Goal: Transaction & Acquisition: Obtain resource

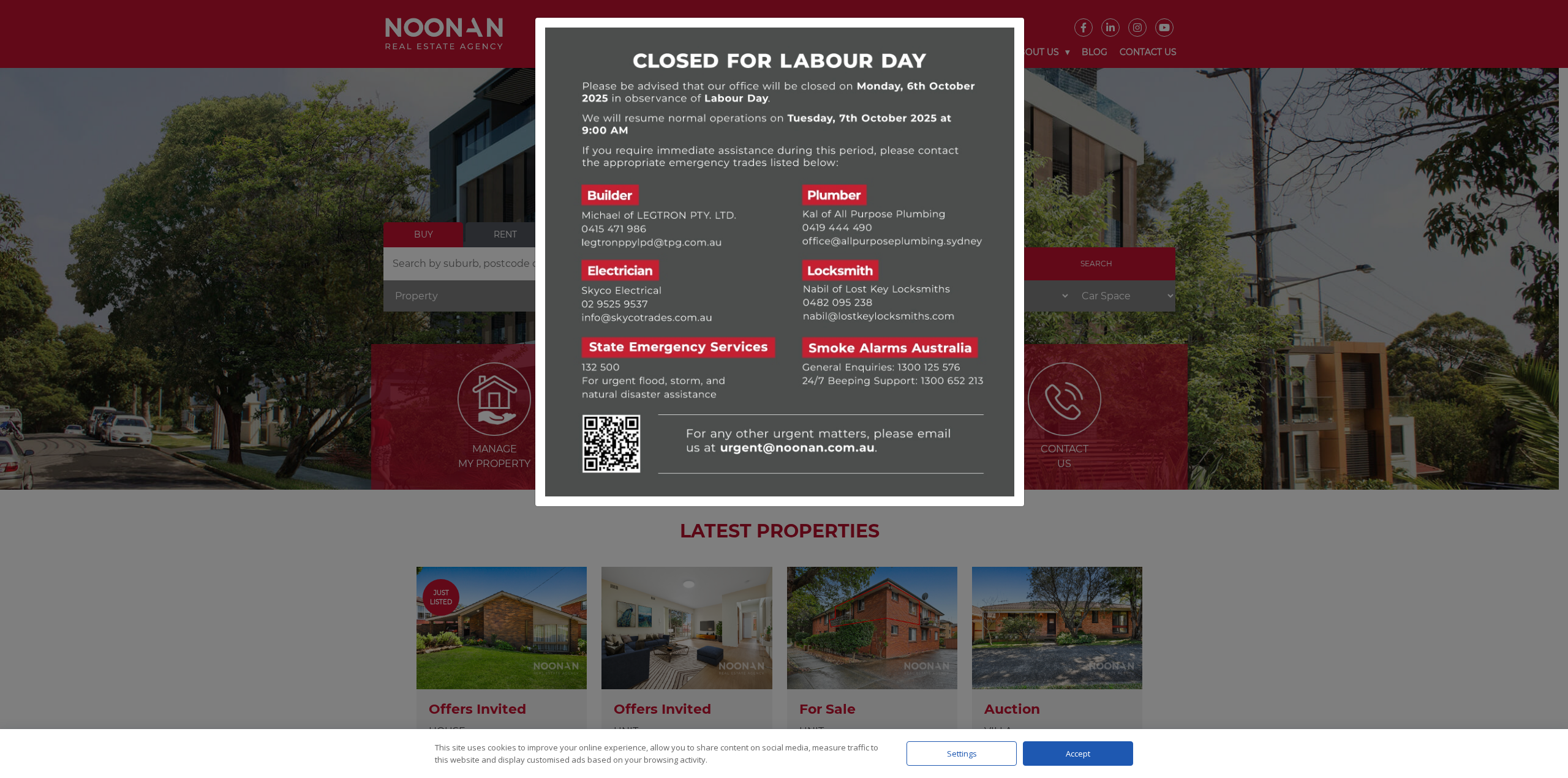
click at [782, 315] on div at bounding box center [784, 389] width 1568 height 778
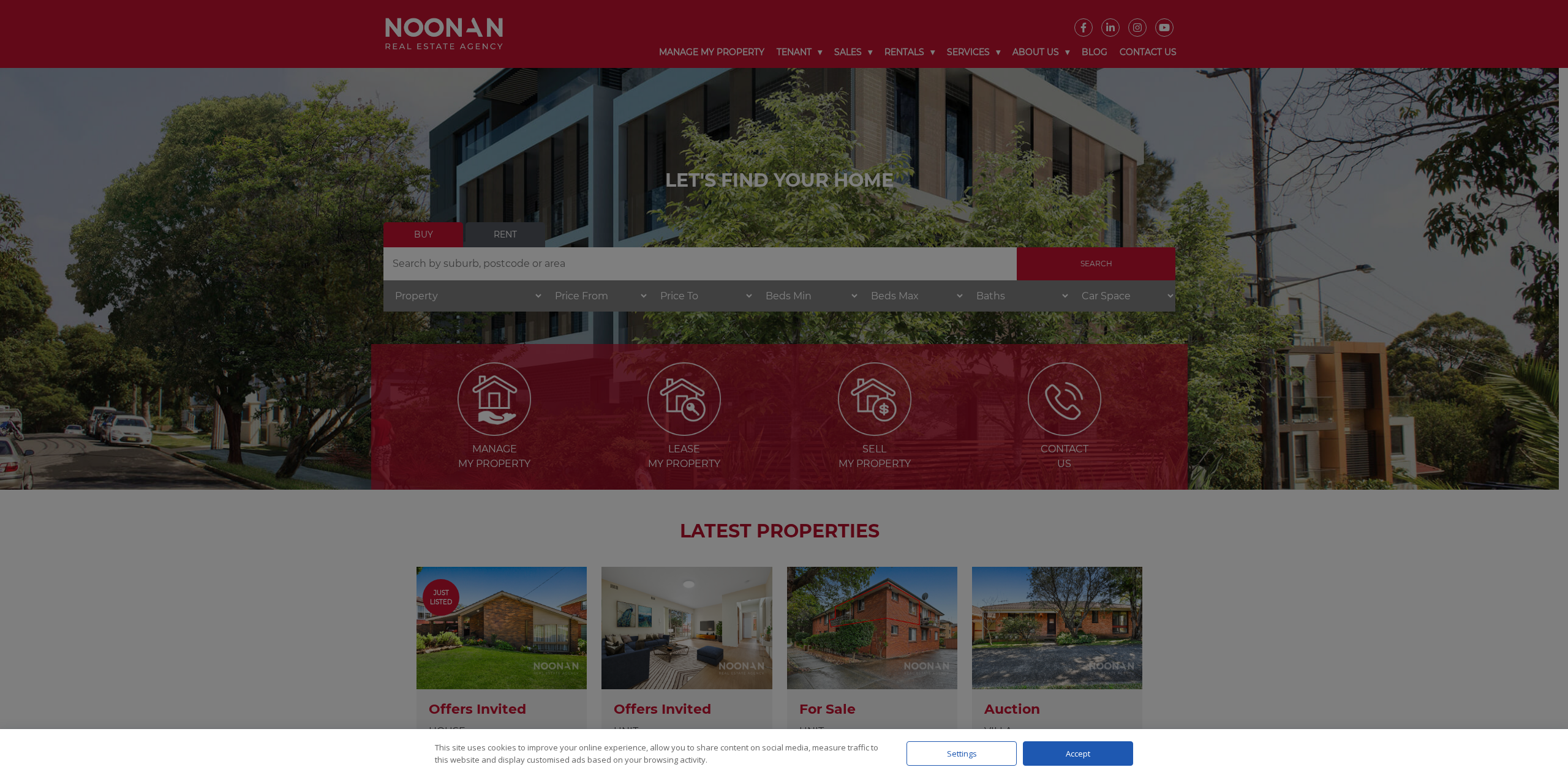
click at [782, 425] on div at bounding box center [784, 389] width 1568 height 778
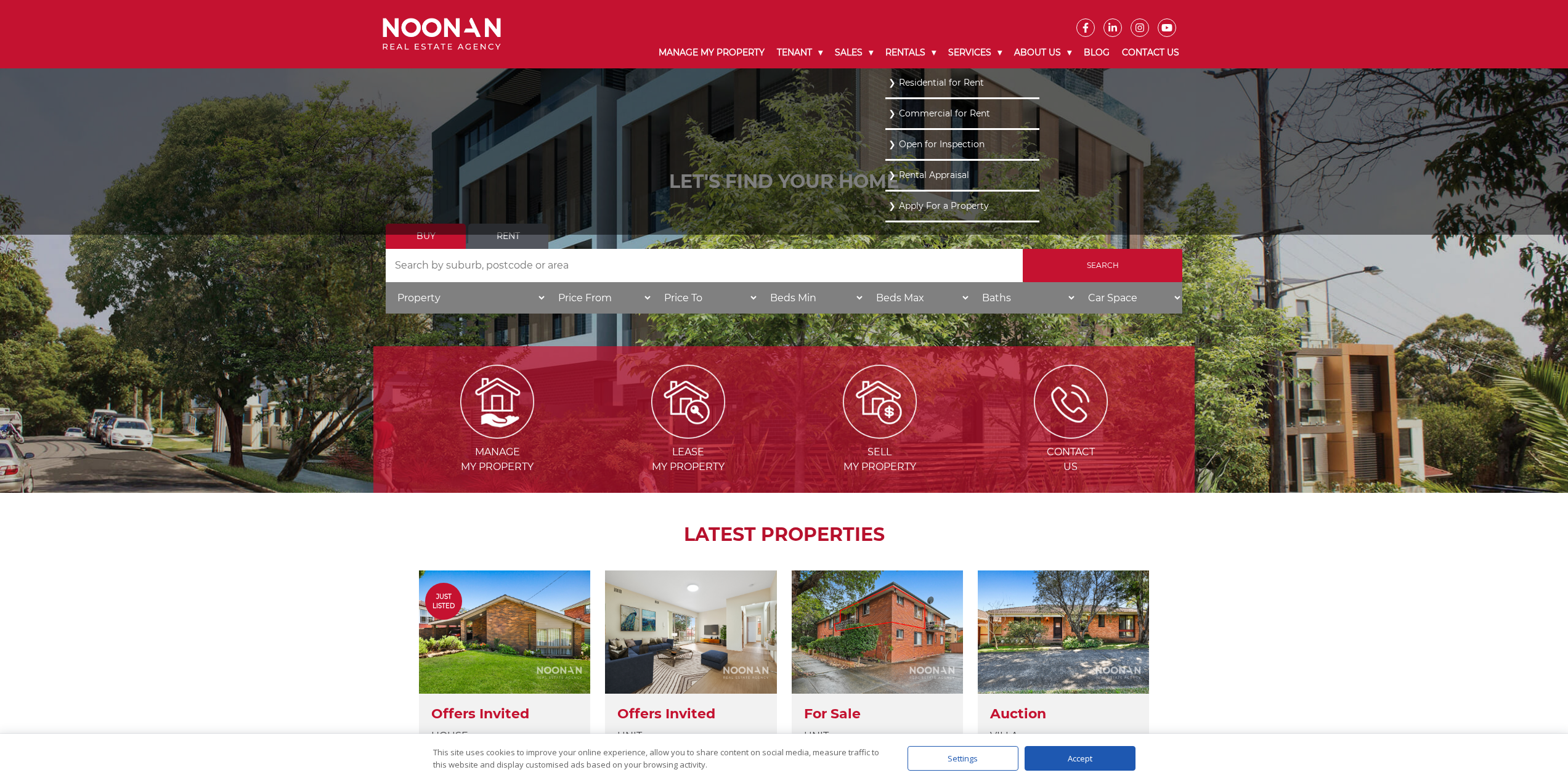
click at [786, 78] on link "Residential for Rent" at bounding box center [962, 83] width 148 height 17
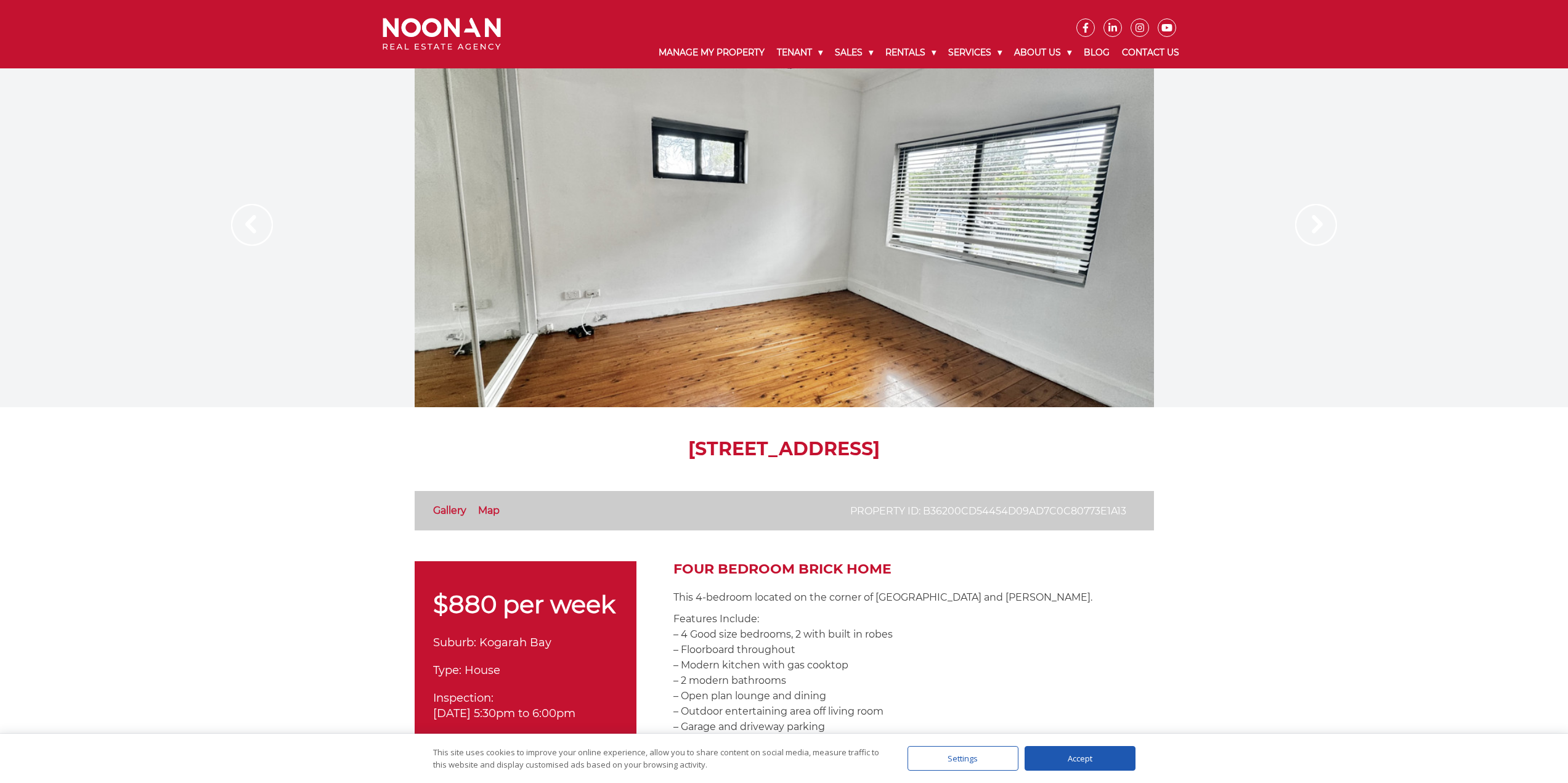
drag, startPoint x: 604, startPoint y: 445, endPoint x: 994, endPoint y: 450, distance: 390.0
click at [994, 450] on h1 "72 Park Rd, Kogarah Bay NSW 2217" at bounding box center [784, 449] width 739 height 22
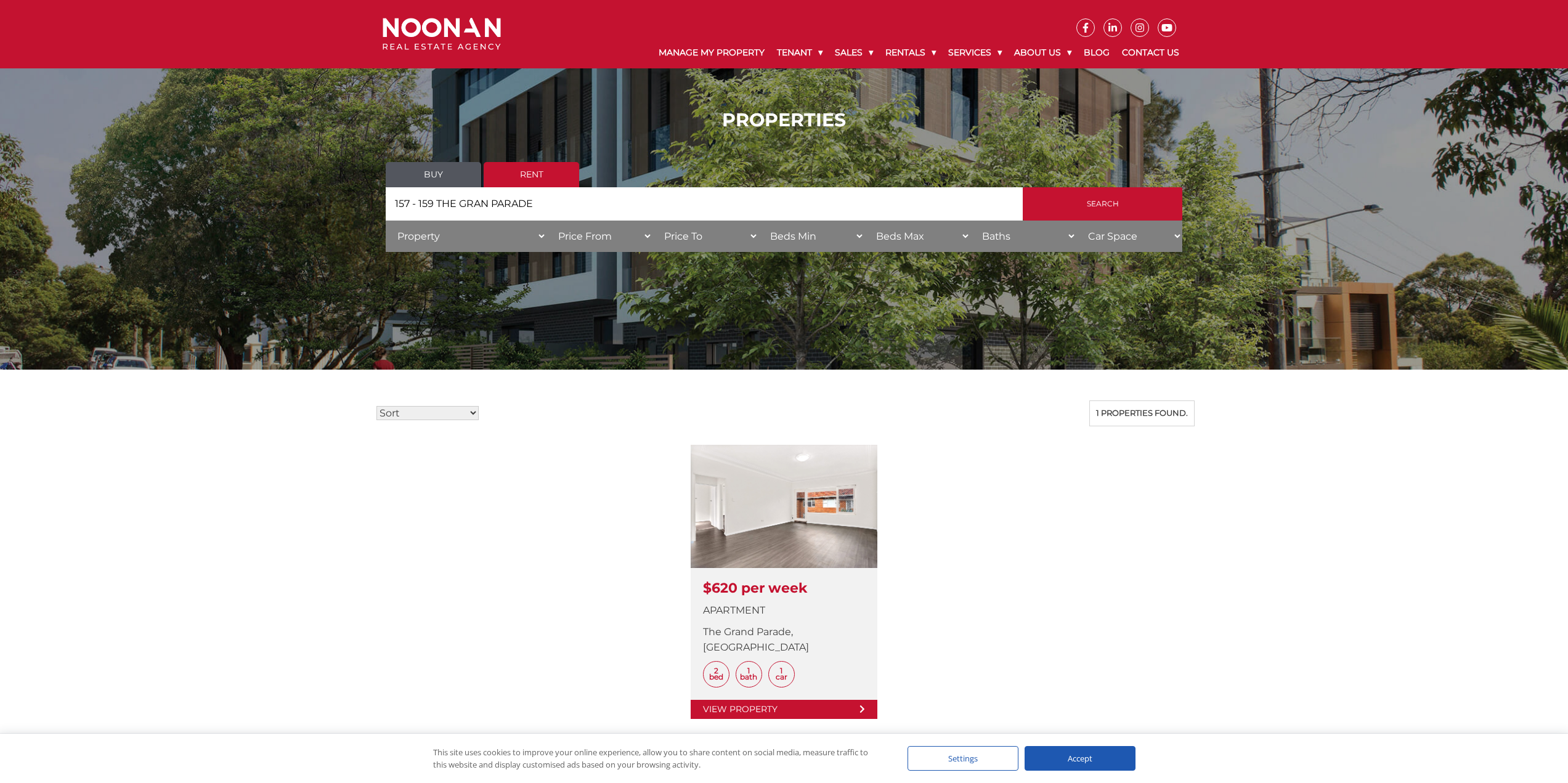
drag, startPoint x: 546, startPoint y: 202, endPoint x: 337, endPoint y: 199, distance: 209.0
click at [337, 199] on div "PROPERTIES Buy Rent Search Search by Address 157 - 159 THE GRAN PARADE House Ca…" at bounding box center [784, 185] width 1568 height 189
click at [1094, 211] on input "Search" at bounding box center [1102, 204] width 160 height 34
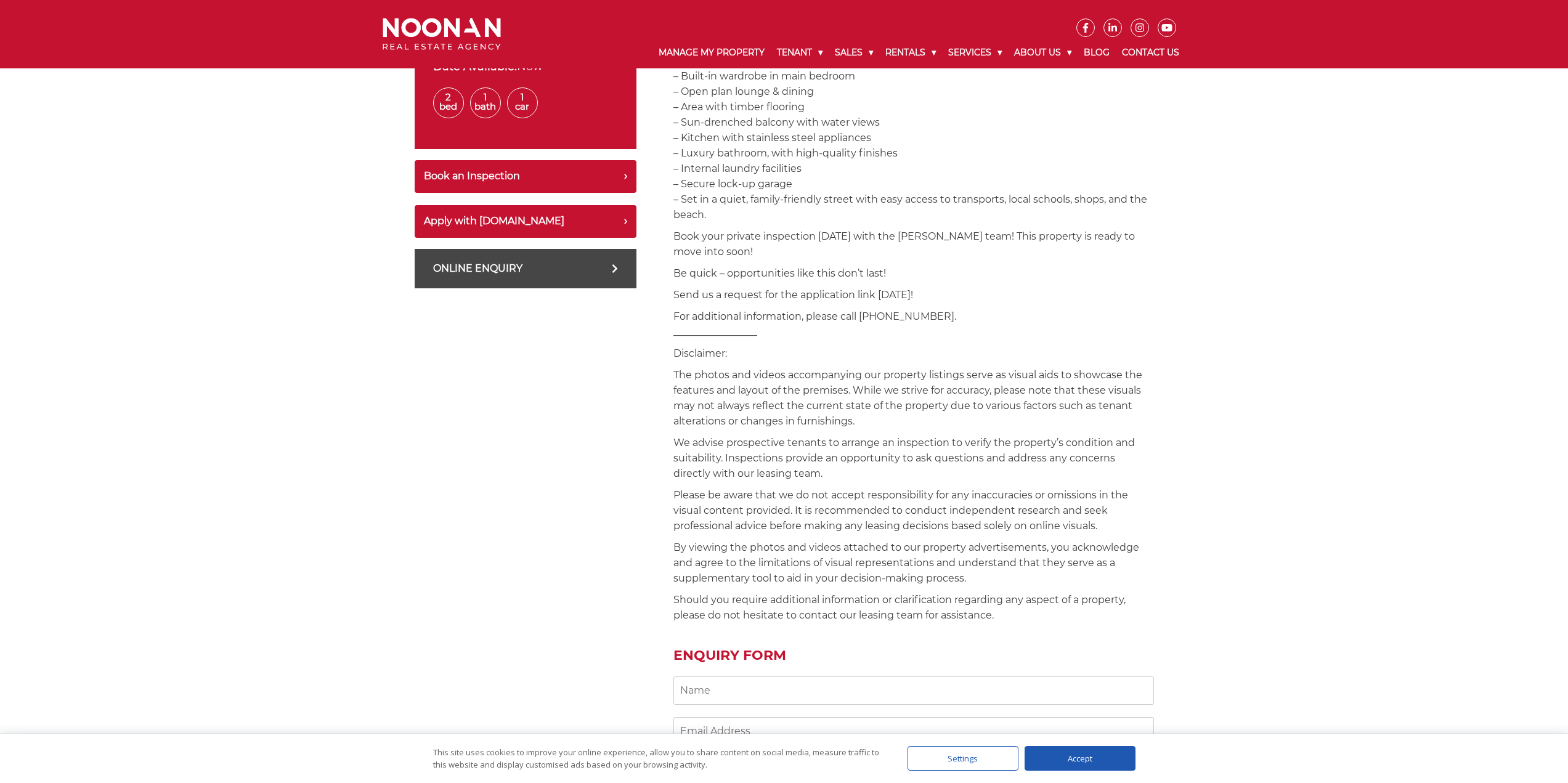
scroll to position [247, 0]
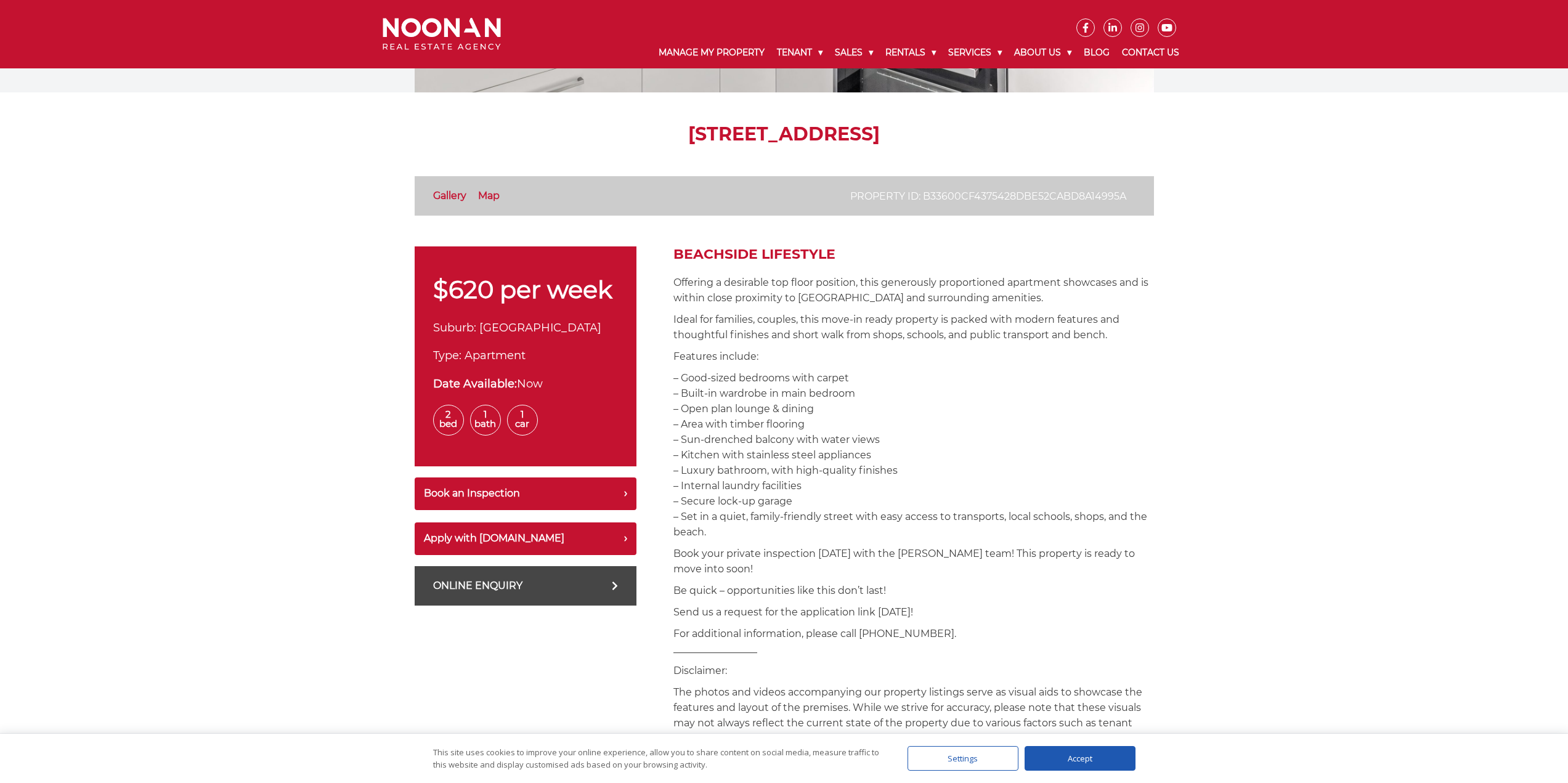
click at [901, 487] on p "– Good-sized bedrooms with carpet – Built-in wardrobe in main bedroom – Open pl…" at bounding box center [913, 455] width 481 height 170
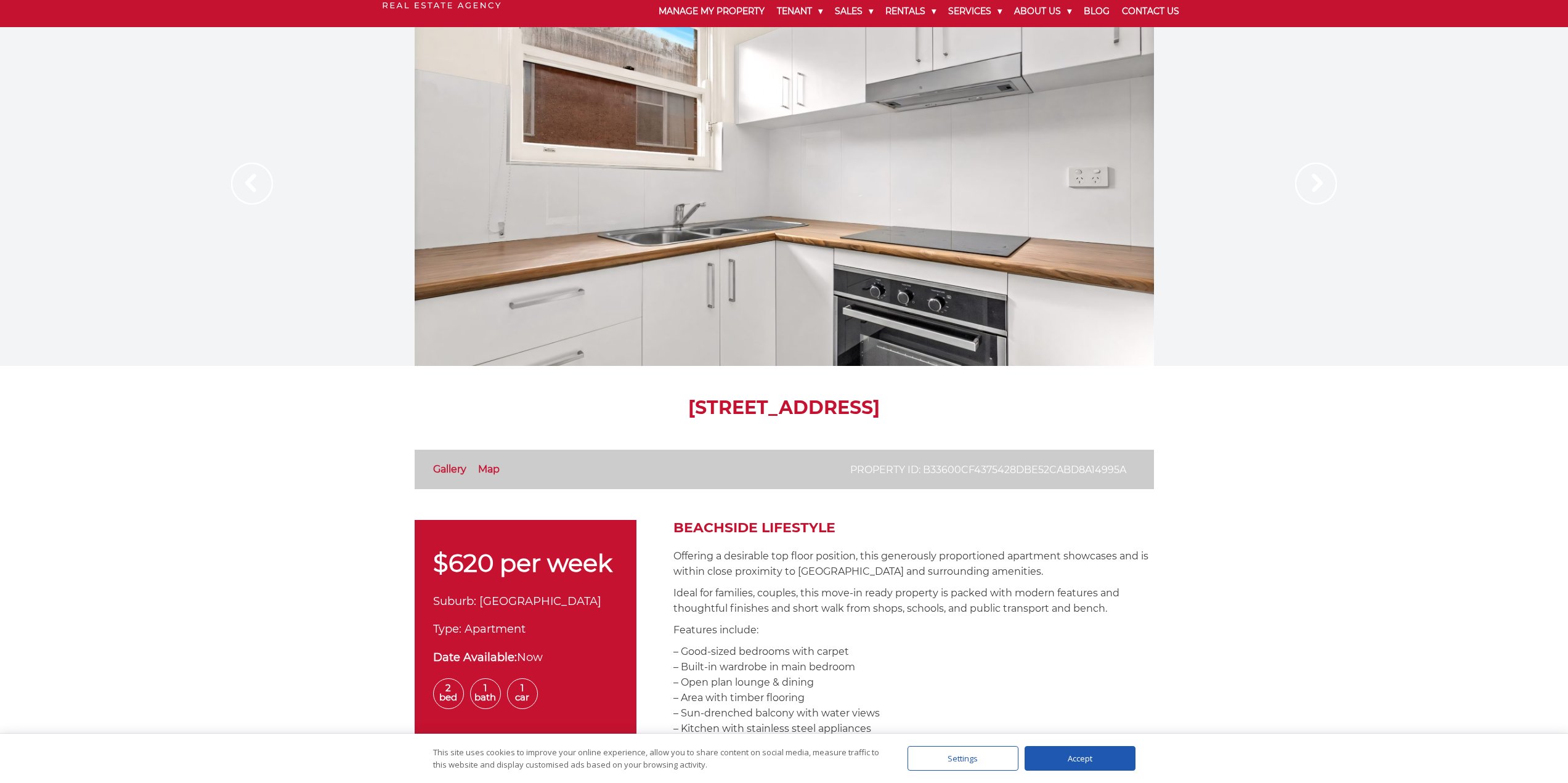
scroll to position [0, 0]
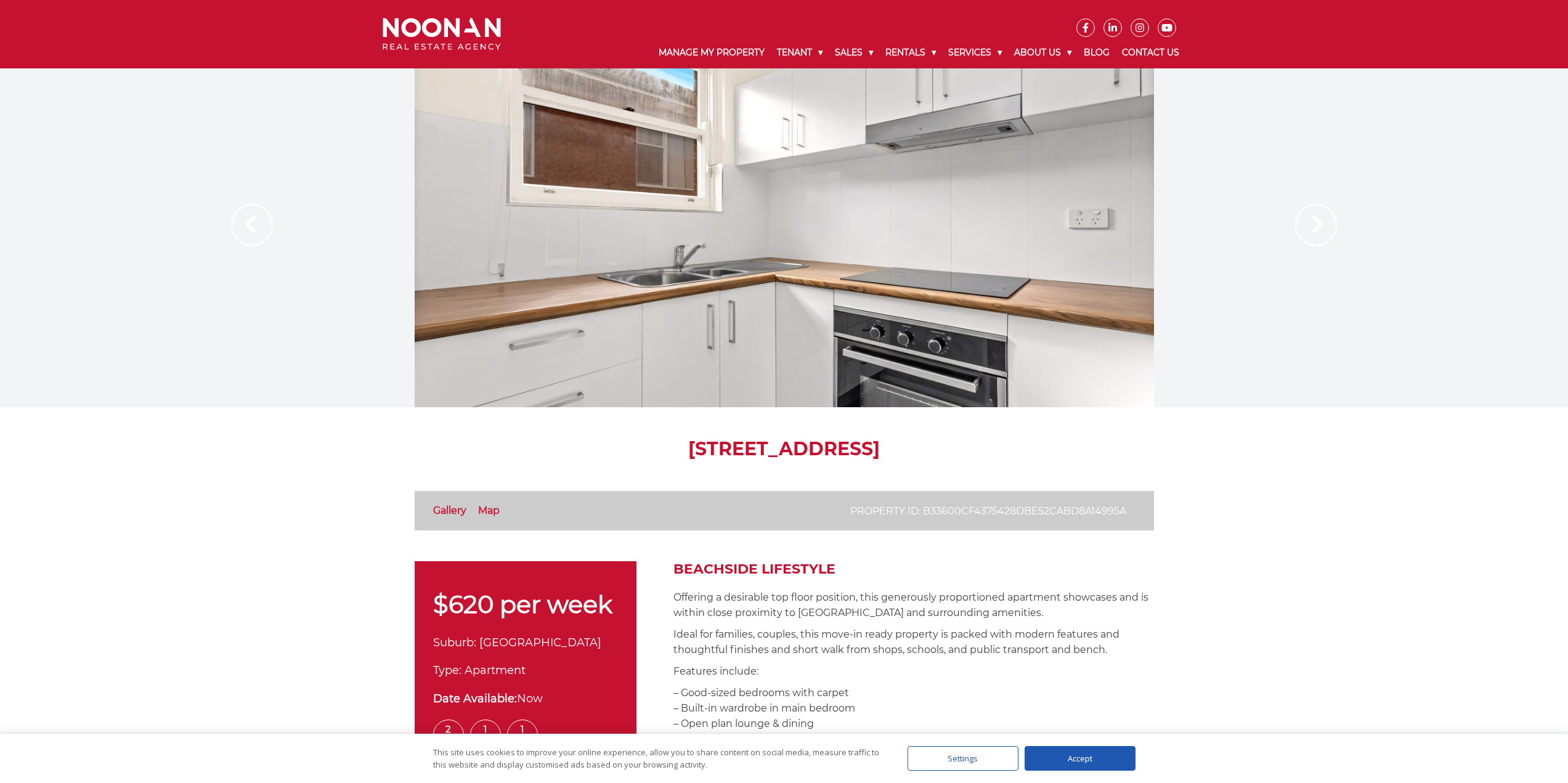
click at [845, 315] on div at bounding box center [784, 237] width 739 height 339
click at [828, 235] on div at bounding box center [784, 237] width 739 height 339
drag, startPoint x: 709, startPoint y: 441, endPoint x: 1008, endPoint y: 438, distance: 299.0
click at [1004, 438] on h1 "18/157-159 The Grand Parade, MONTEREY NSW 2217" at bounding box center [784, 449] width 739 height 22
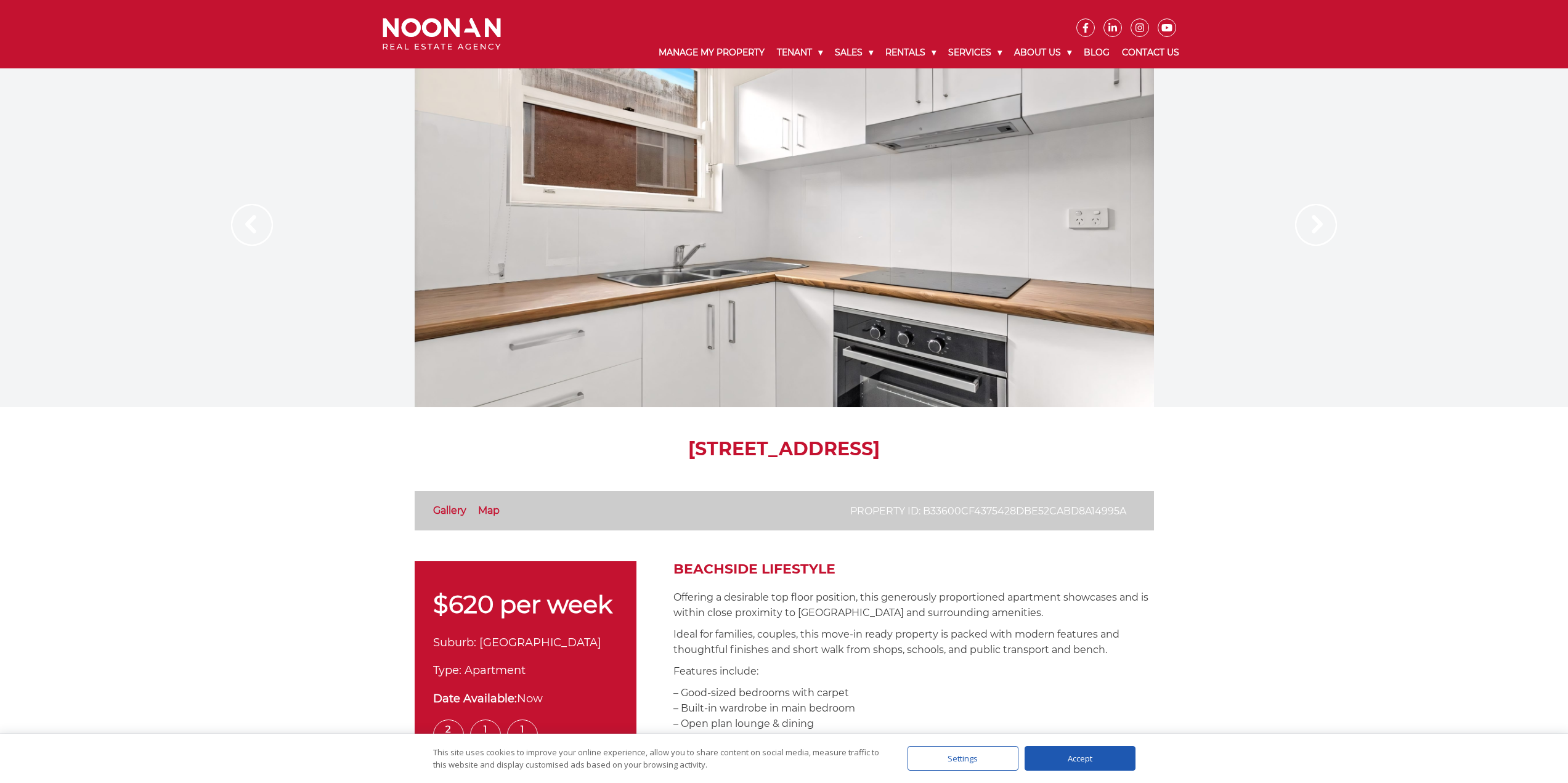
click at [926, 280] on div at bounding box center [784, 237] width 739 height 339
click at [933, 315] on div at bounding box center [784, 237] width 739 height 339
click at [460, 512] on link "Gallery" at bounding box center [450, 510] width 34 height 12
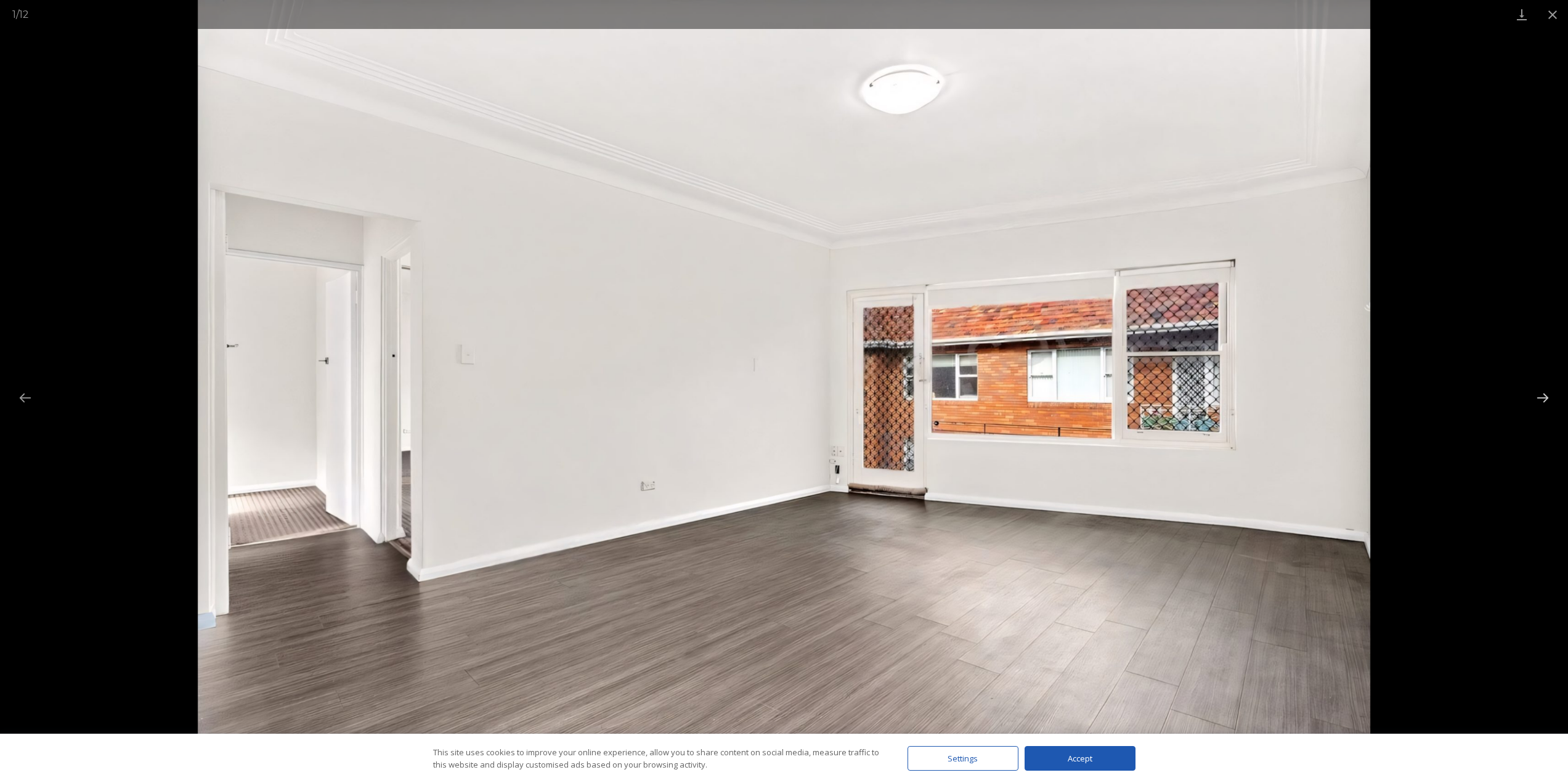
click at [1548, 390] on button "Next slide" at bounding box center [1542, 398] width 26 height 24
click at [1544, 393] on button "Next slide" at bounding box center [1542, 398] width 26 height 24
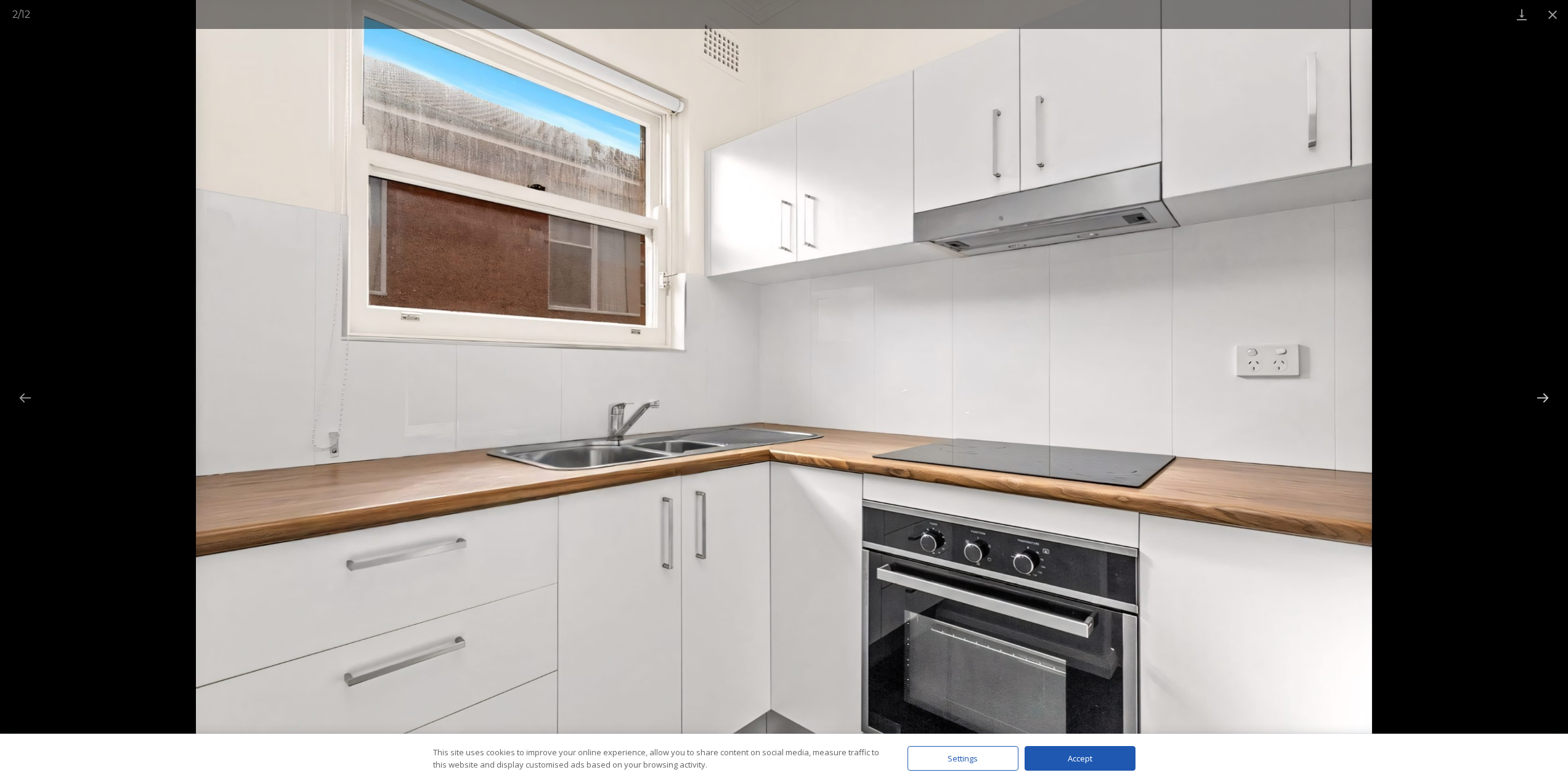
click at [1539, 393] on button "Next slide" at bounding box center [1542, 398] width 26 height 24
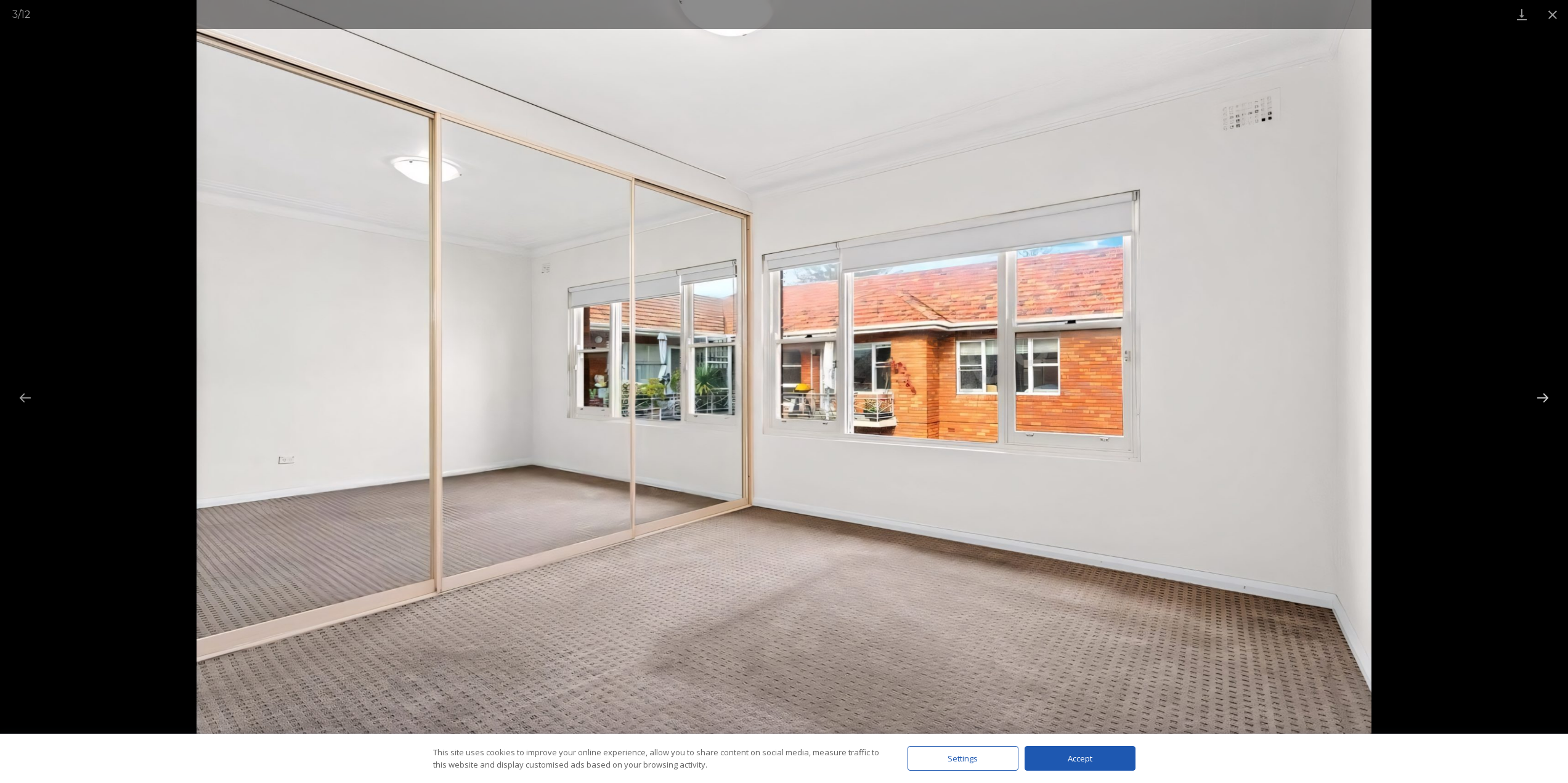
click at [1539, 393] on button "Next slide" at bounding box center [1542, 398] width 26 height 24
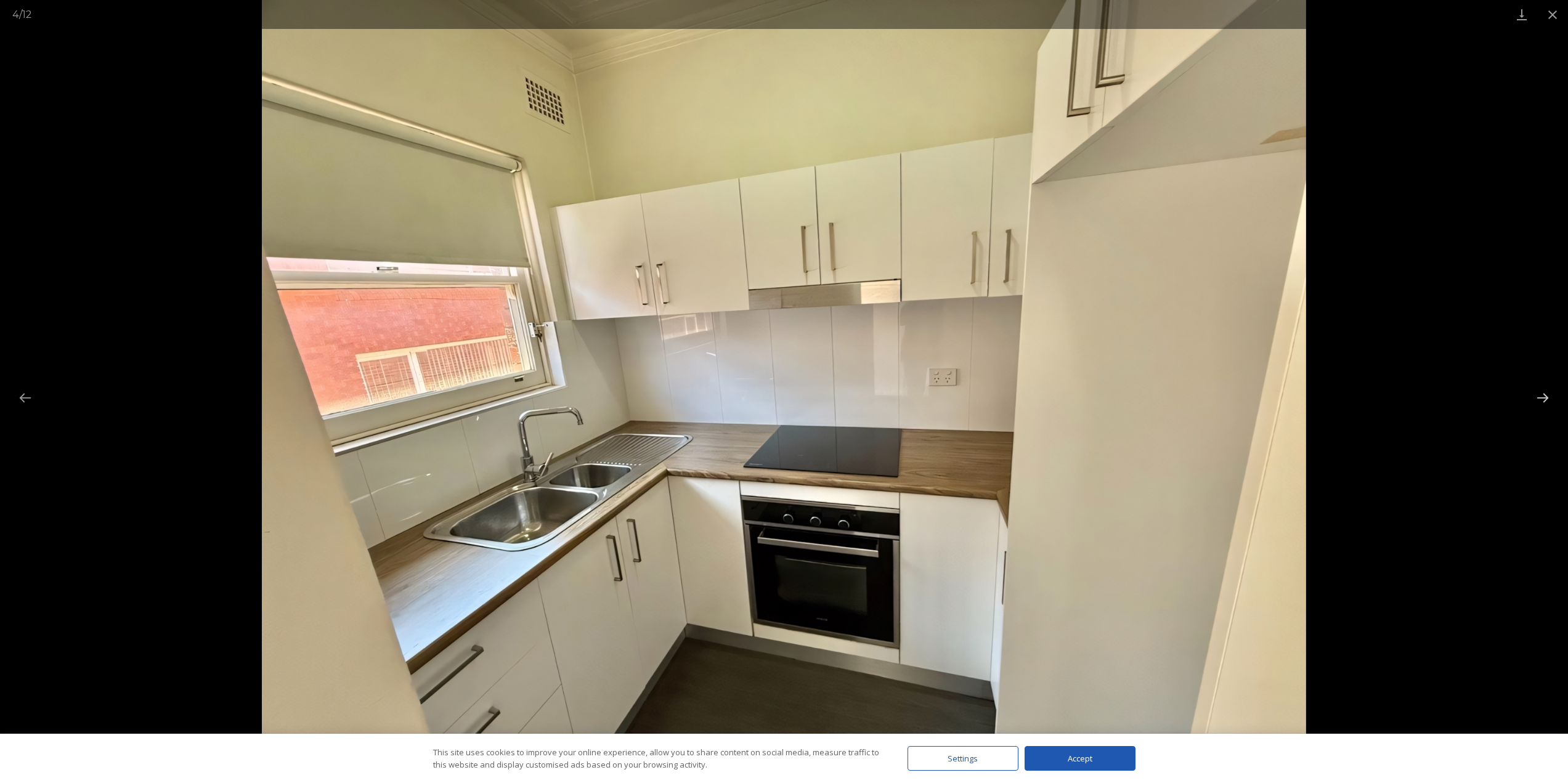
click at [1539, 393] on button "Next slide" at bounding box center [1542, 398] width 26 height 24
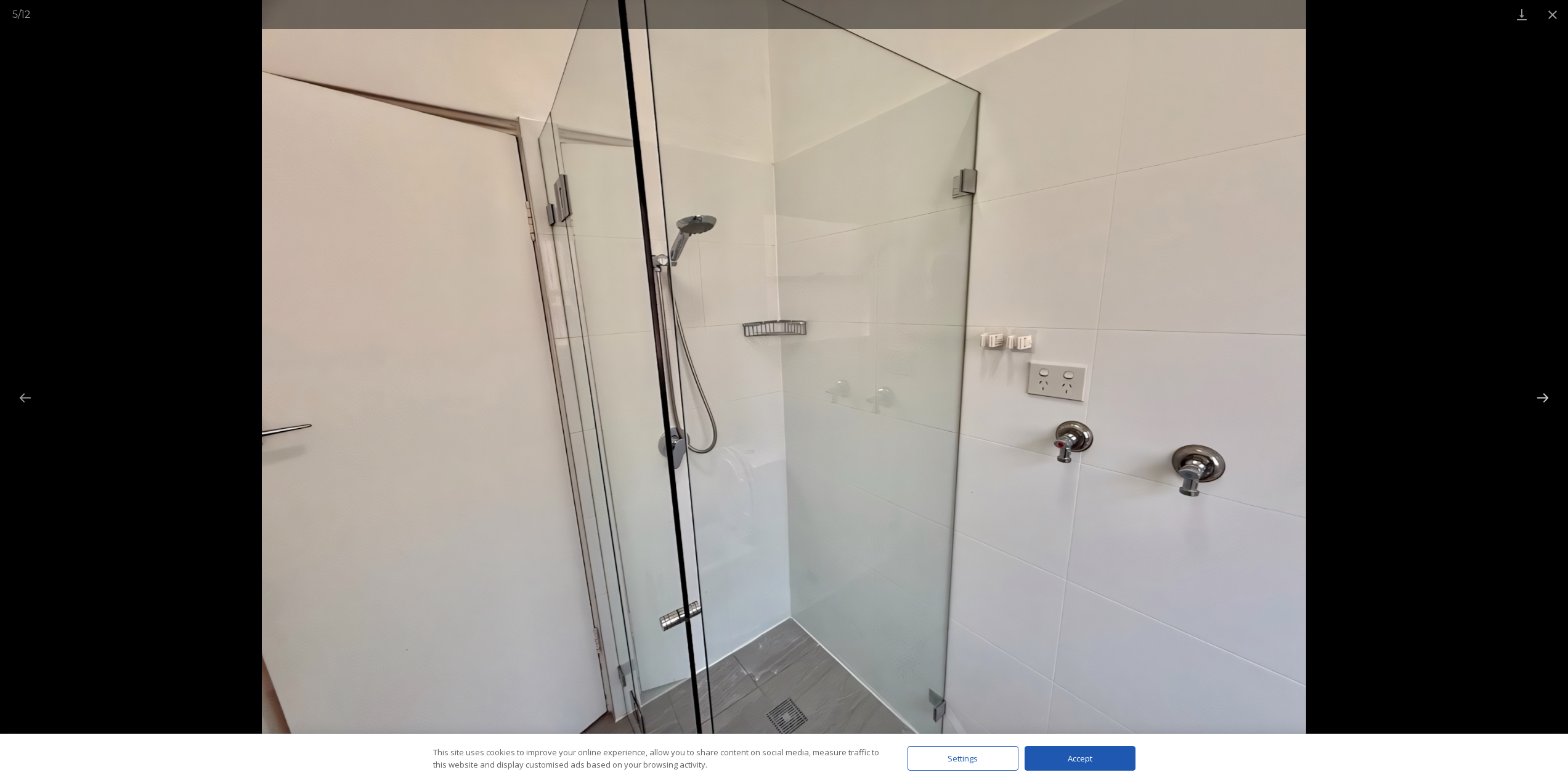
click at [1539, 393] on button "Next slide" at bounding box center [1542, 398] width 26 height 24
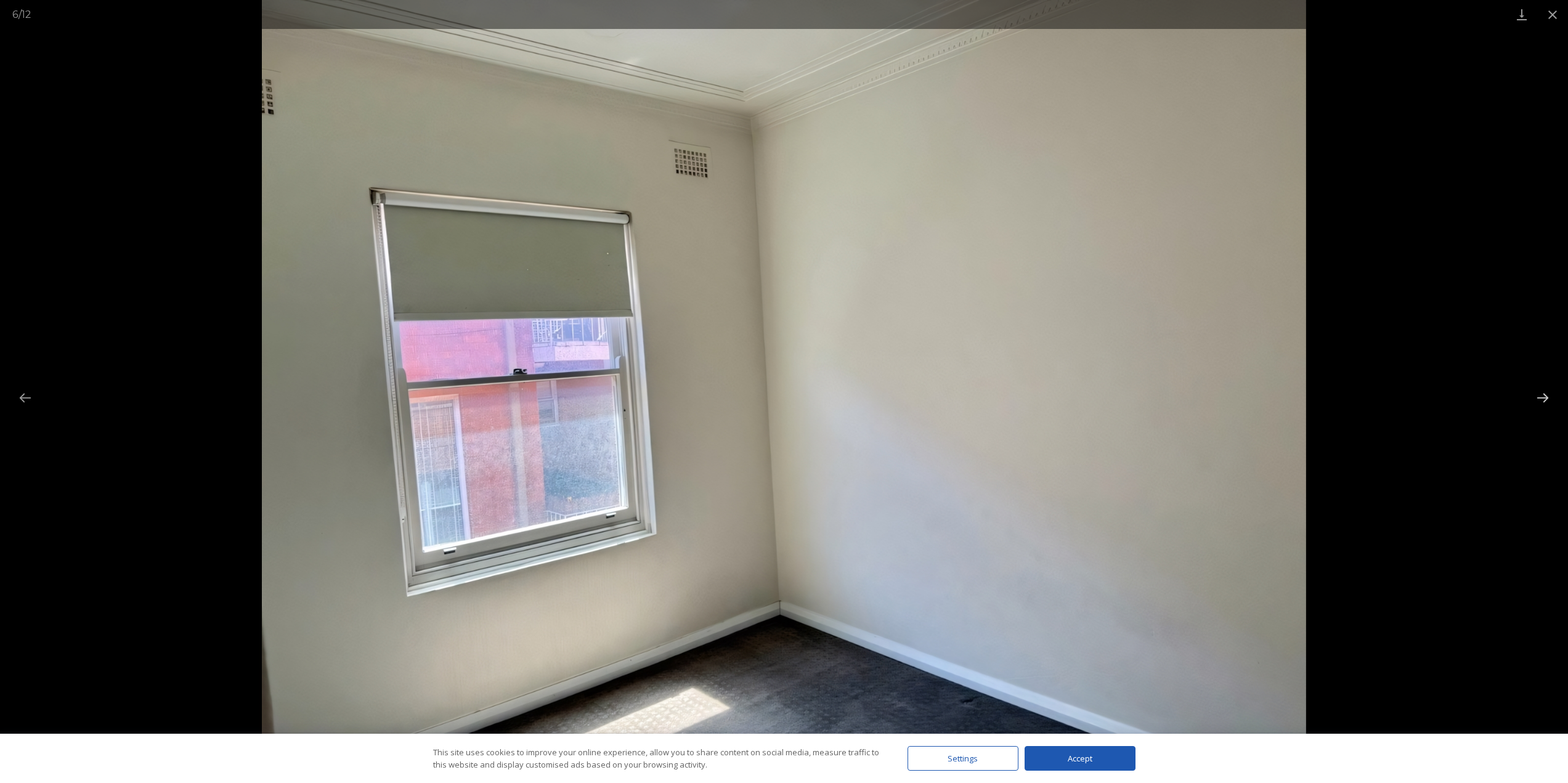
click at [1539, 393] on button "Next slide" at bounding box center [1542, 398] width 26 height 24
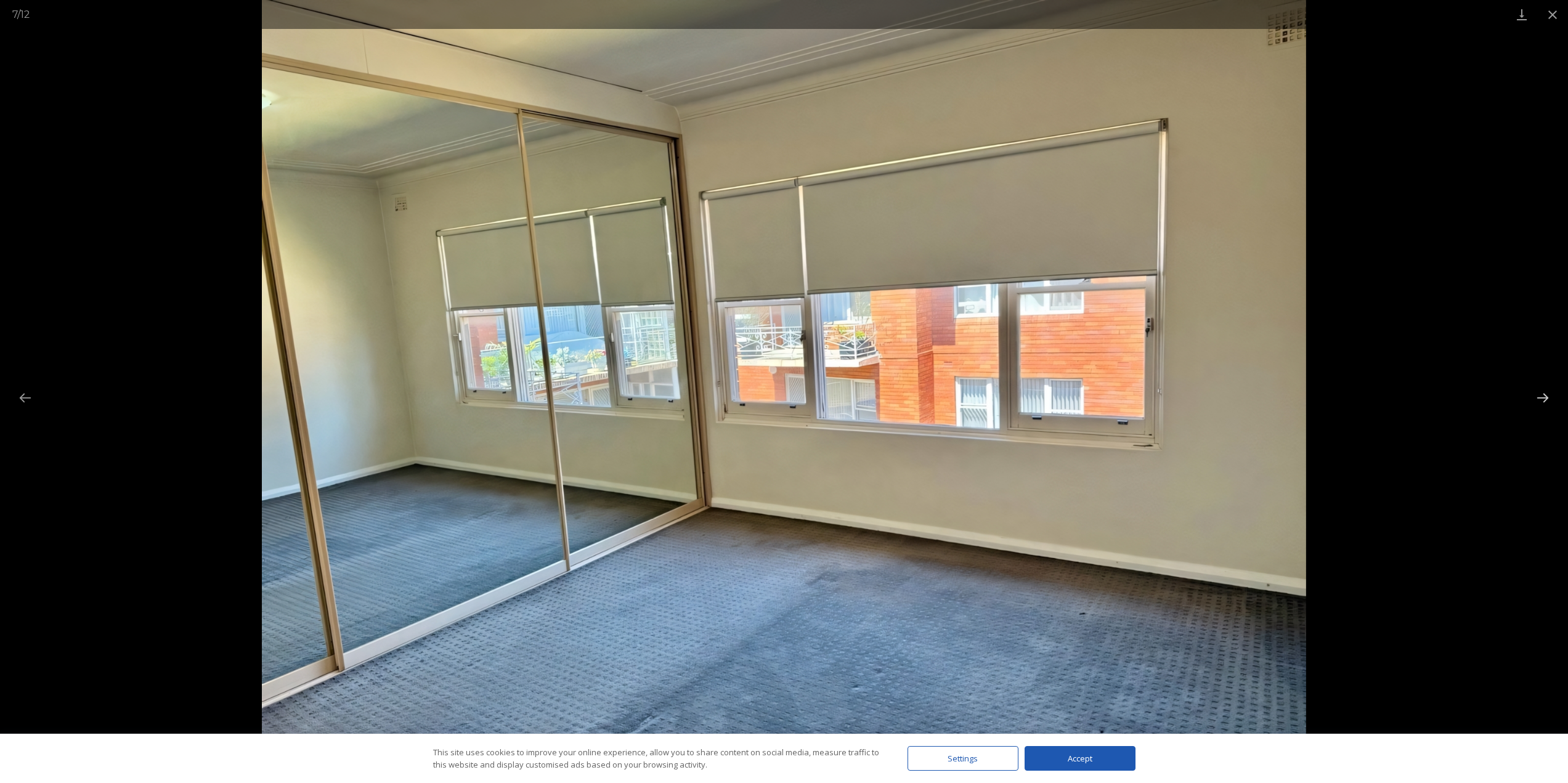
click at [1539, 393] on button "Next slide" at bounding box center [1542, 398] width 26 height 24
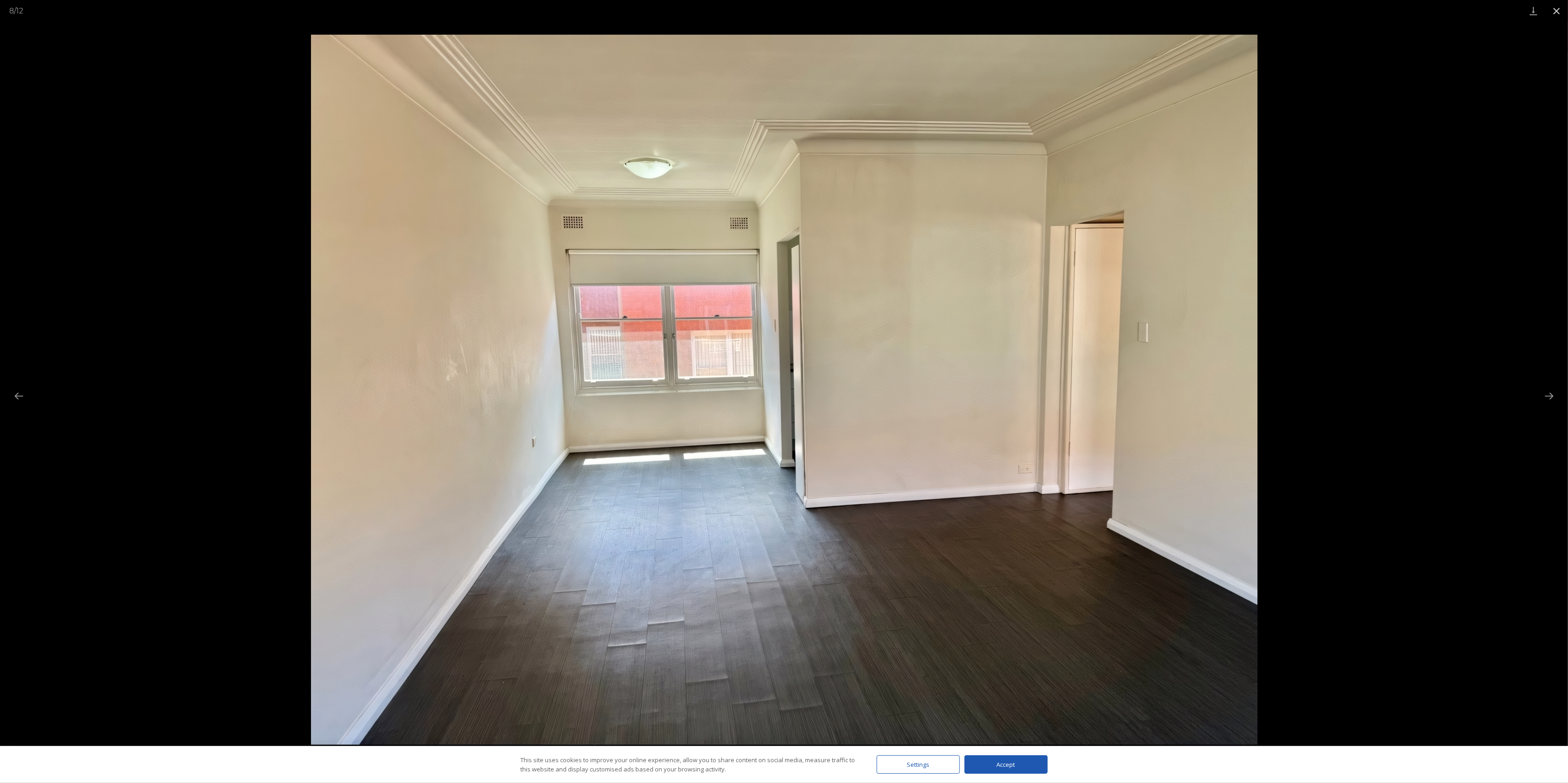
click at [1176, 12] on button "Close gallery" at bounding box center [1556, 10] width 23 height 21
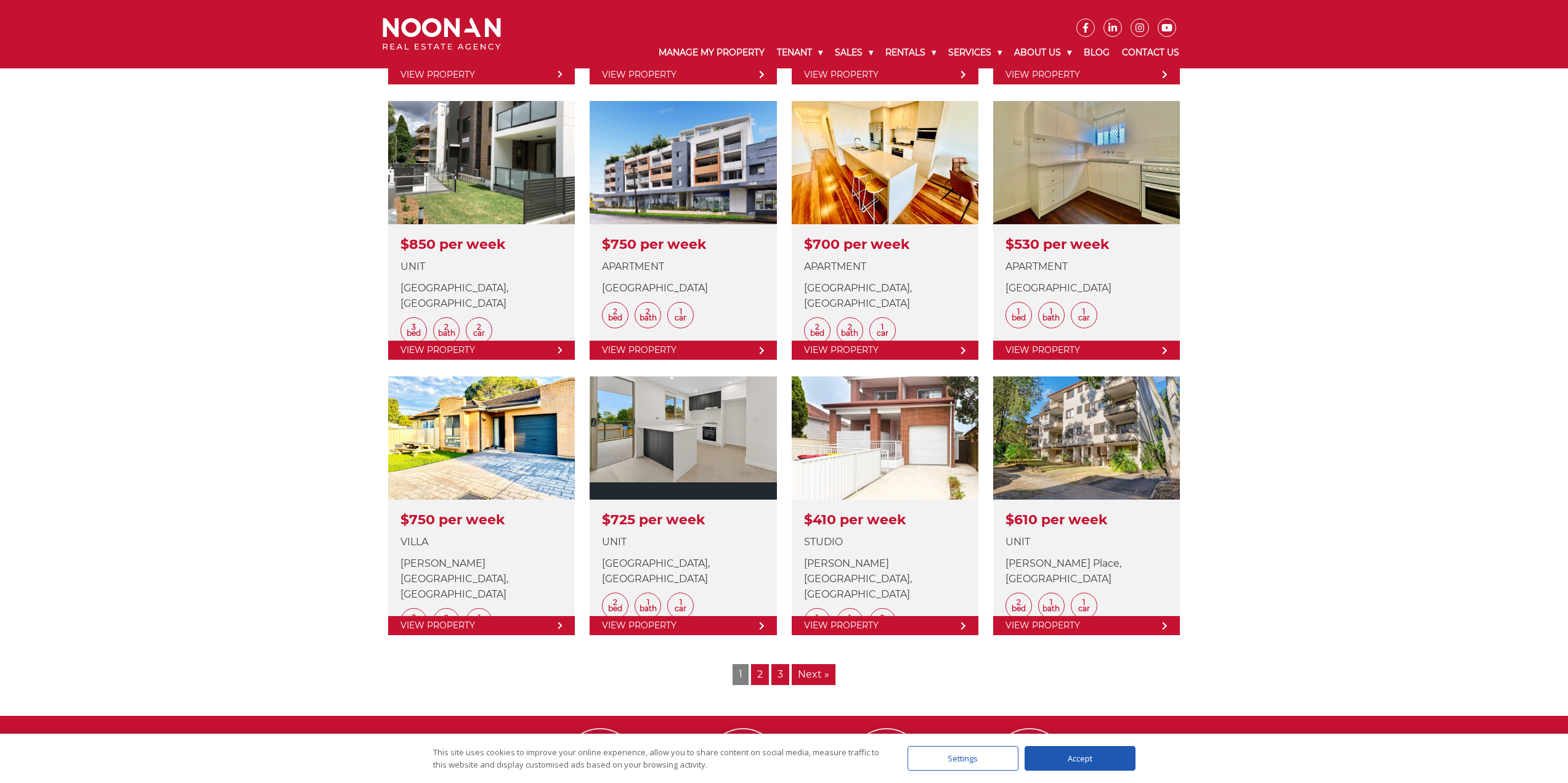
scroll to position [1232, 0]
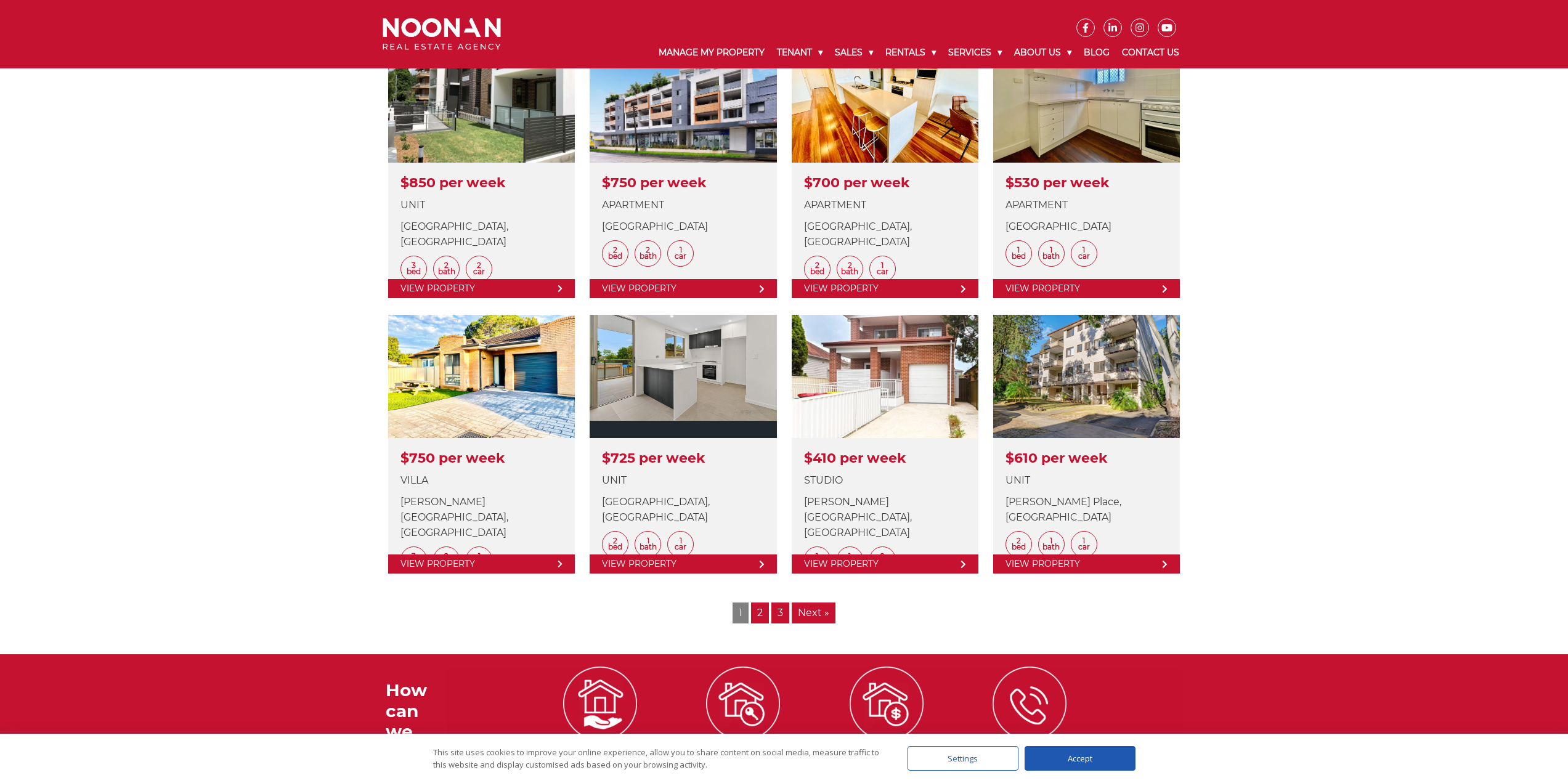
click at [763, 611] on link "2" at bounding box center [760, 612] width 18 height 21
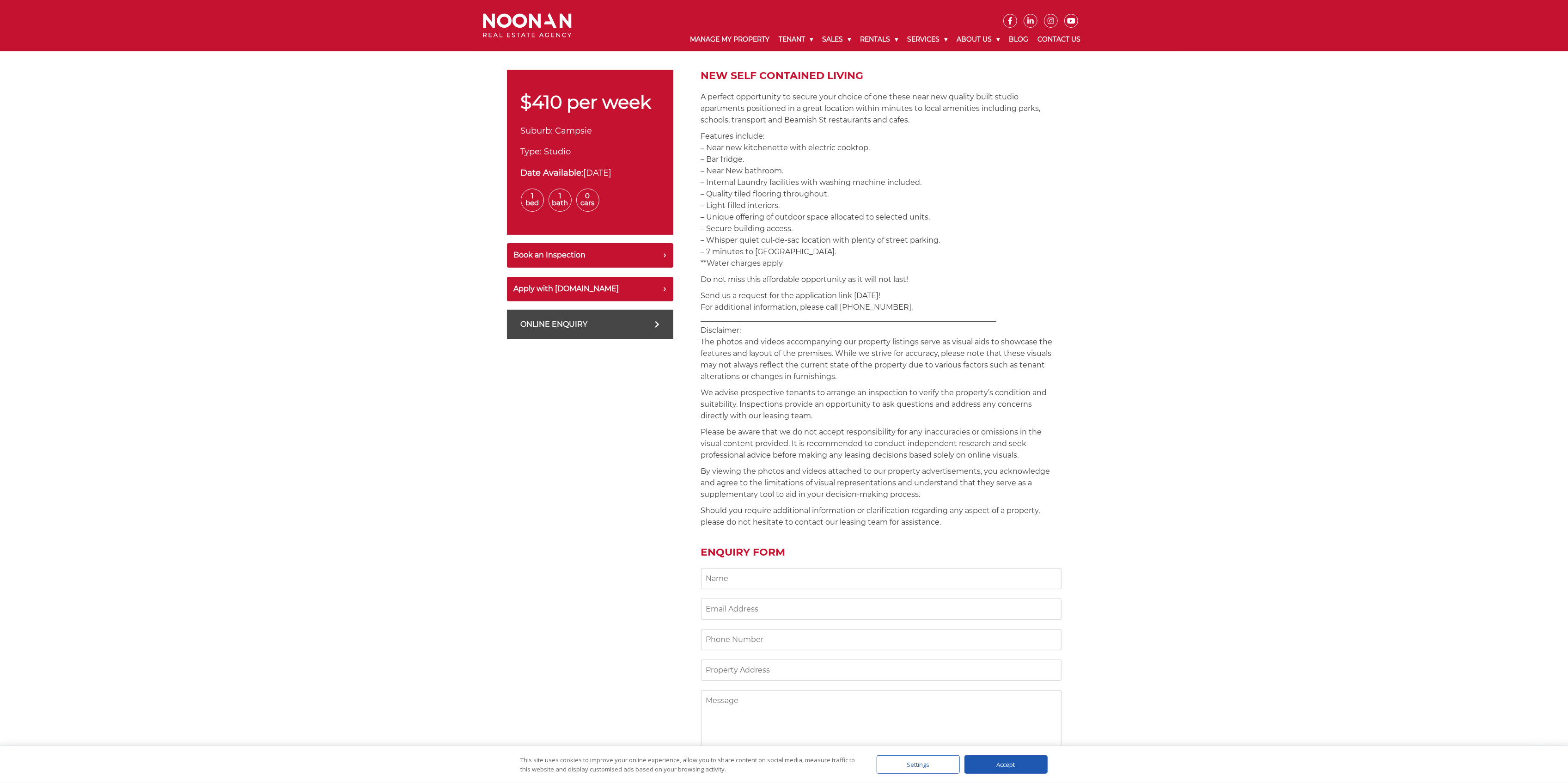
scroll to position [123, 0]
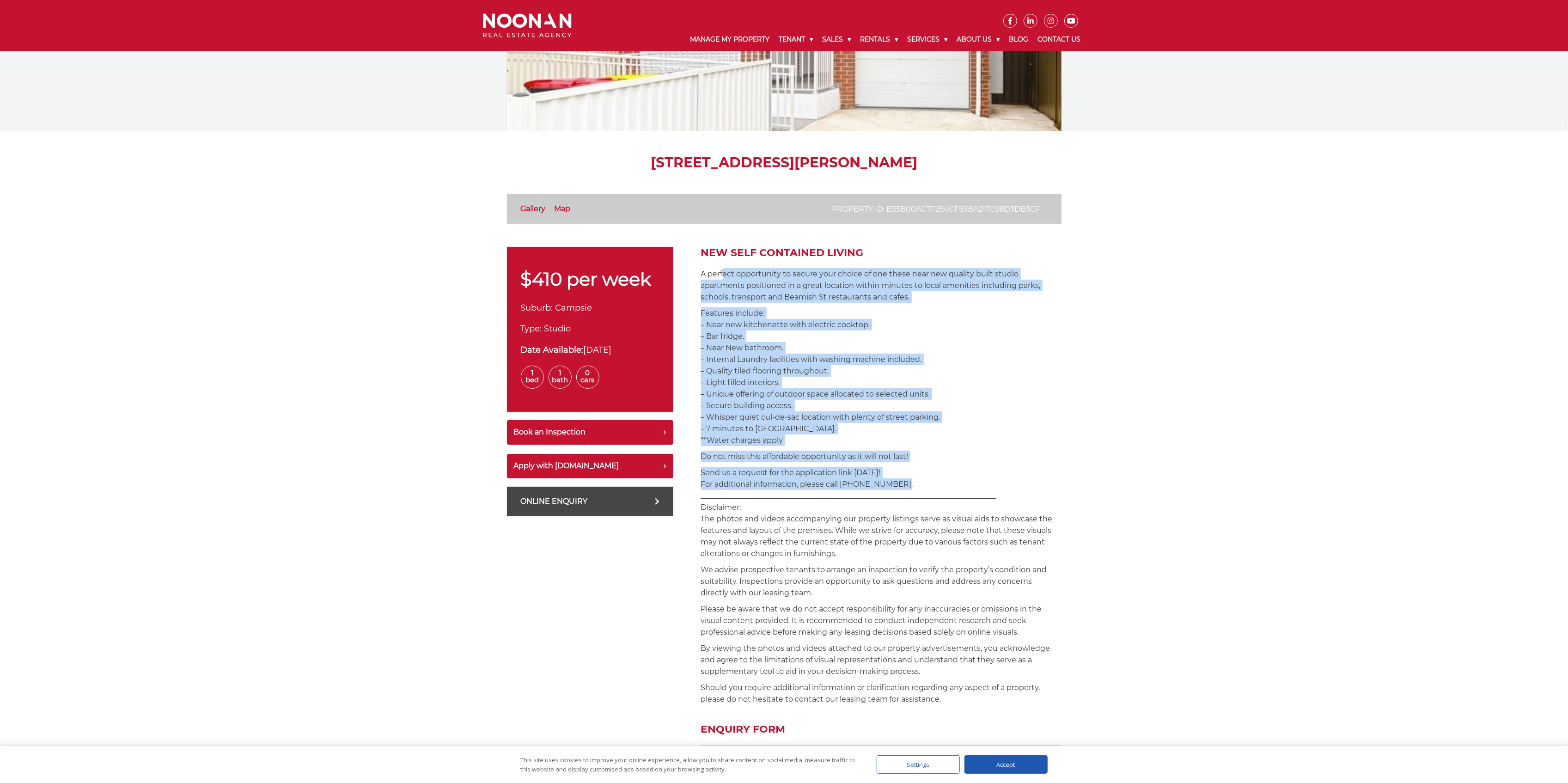
drag, startPoint x: 725, startPoint y: 275, endPoint x: 1043, endPoint y: 484, distance: 380.5
click at [1043, 484] on div "NEW SELF CONTAINED LIVING A perfect opportunity to secure your choice of one th…" at bounding box center [881, 630] width 361 height 766
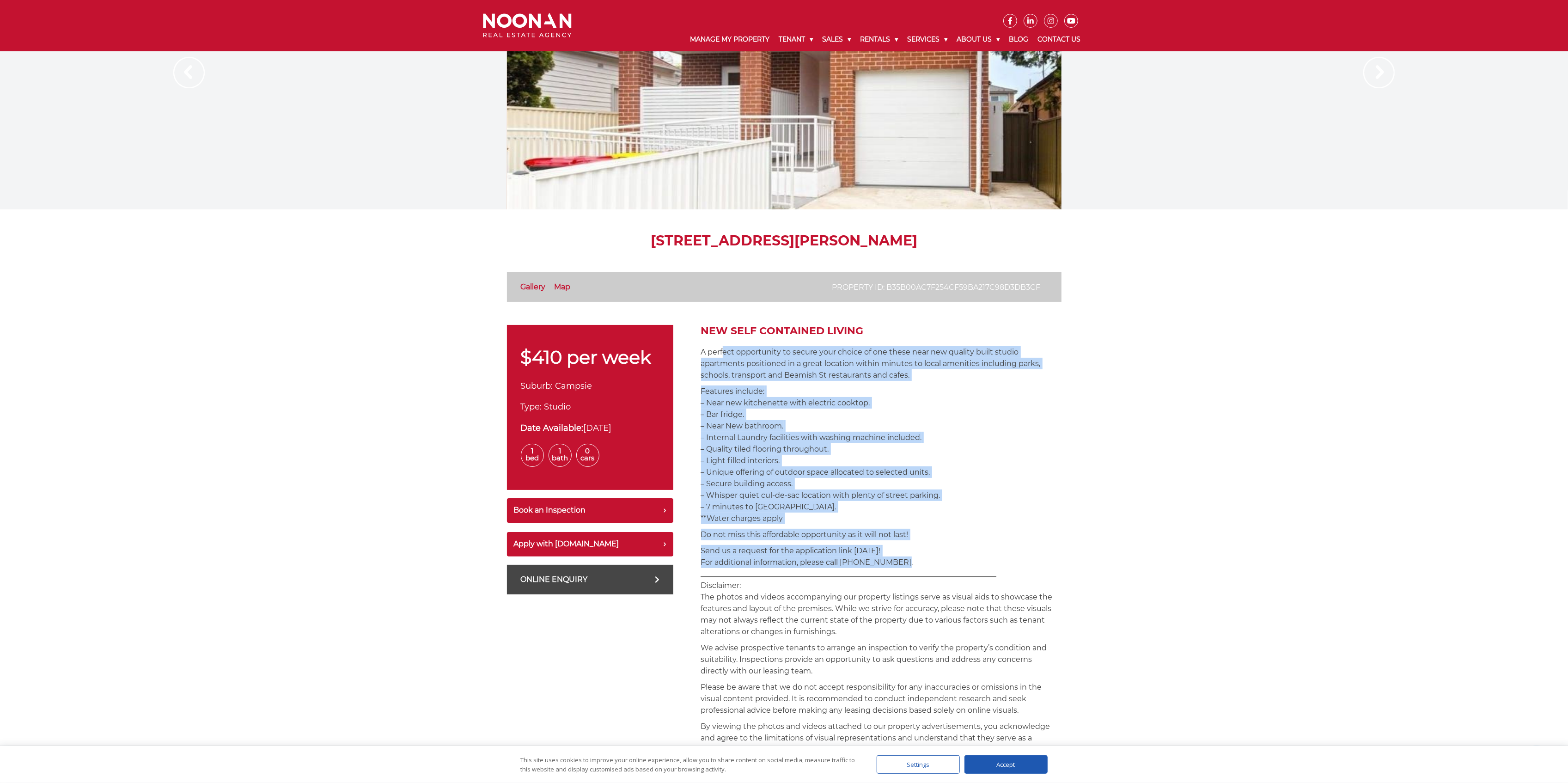
scroll to position [0, 0]
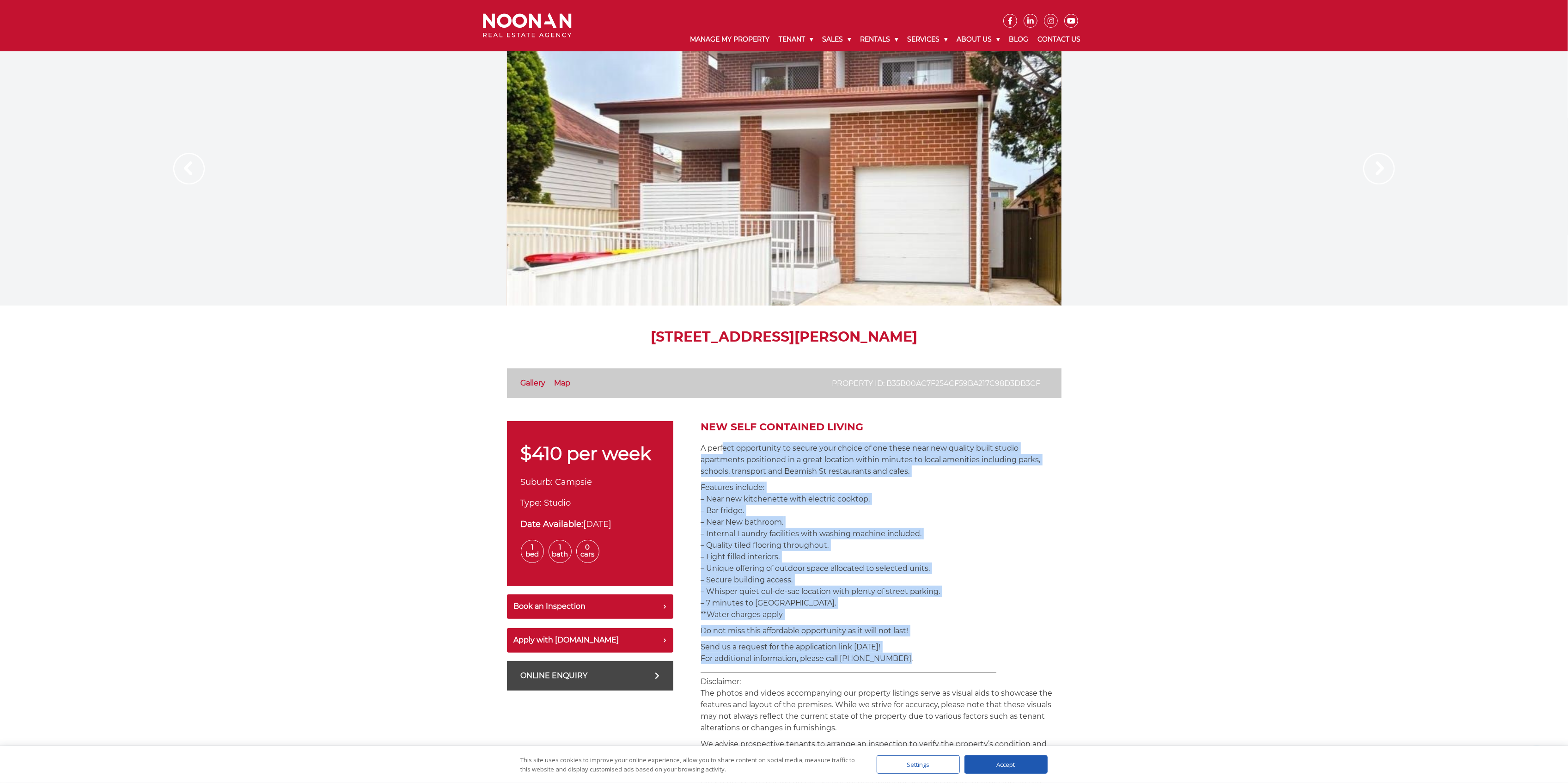
click at [860, 199] on div at bounding box center [784, 178] width 555 height 254
click at [797, 189] on div at bounding box center [784, 178] width 555 height 254
click at [797, 254] on div at bounding box center [784, 178] width 555 height 254
drag, startPoint x: 594, startPoint y: 504, endPoint x: 634, endPoint y: 524, distance: 44.7
click at [626, 520] on div "$410 per week Suburb: Campsie Type: Studio Date Available: [DATE] 1 Bed 1 Bath …" at bounding box center [590, 504] width 167 height 165
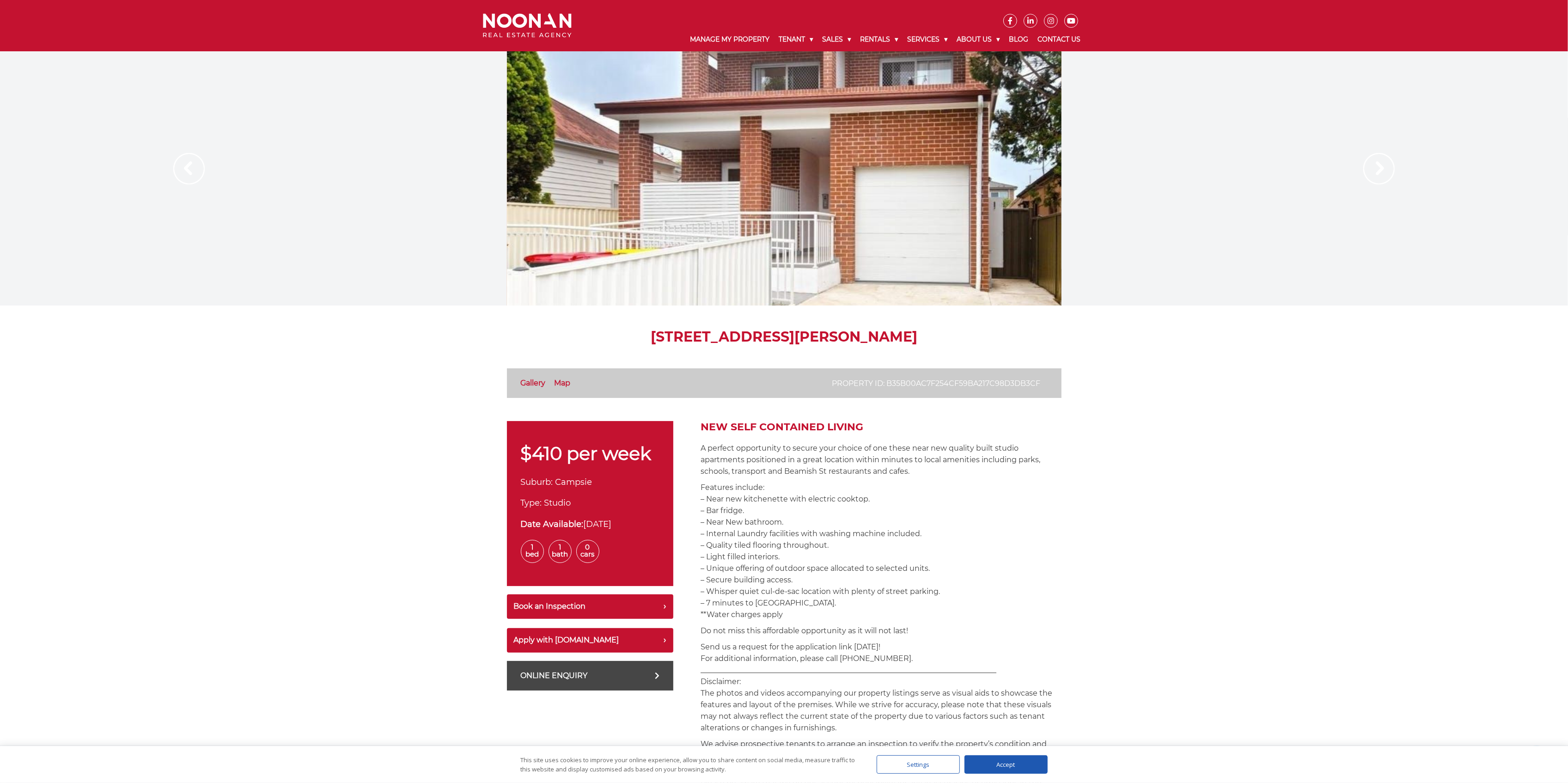
click at [822, 206] on div at bounding box center [784, 178] width 555 height 254
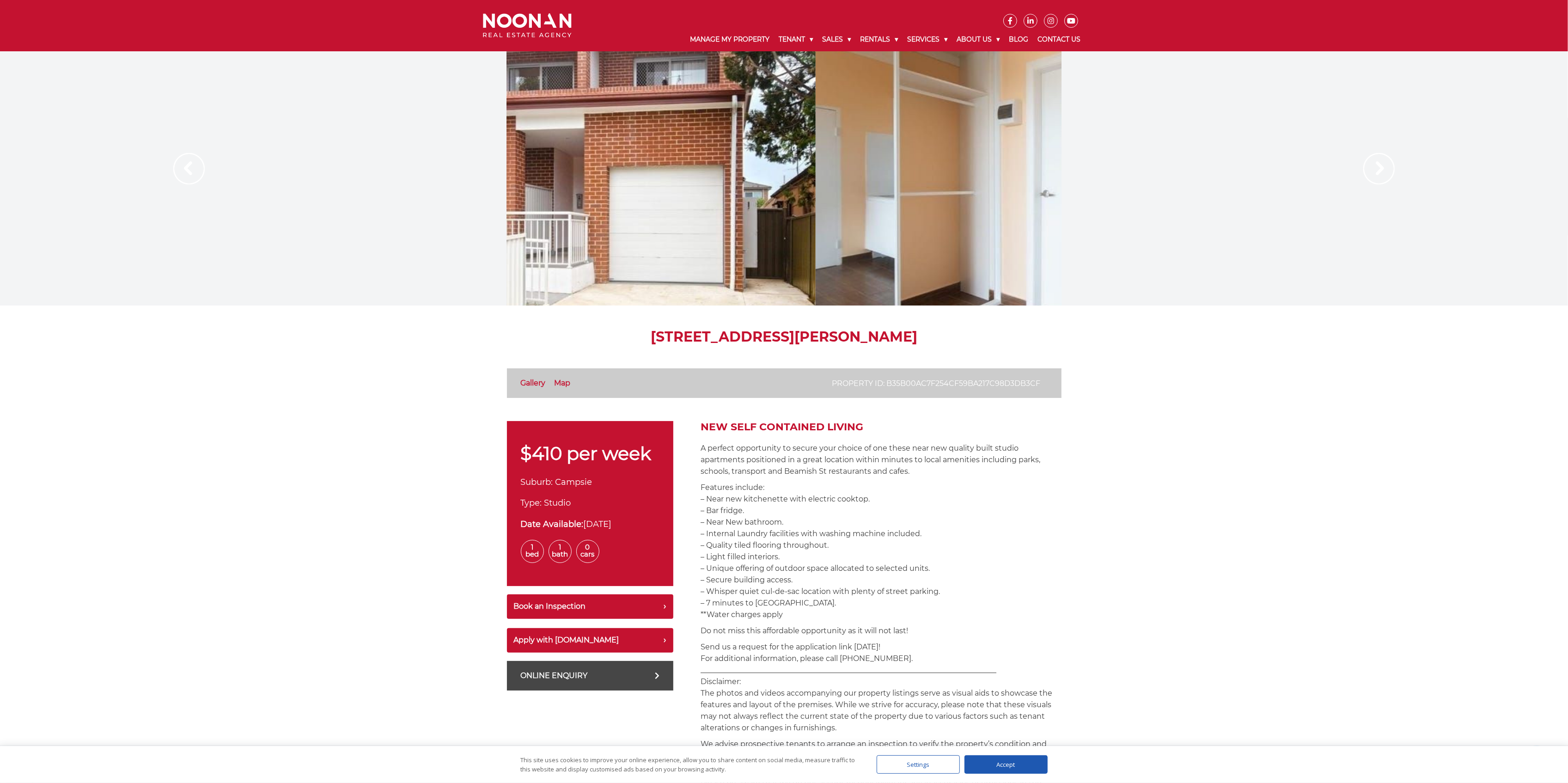
drag, startPoint x: 823, startPoint y: 213, endPoint x: 783, endPoint y: 210, distance: 40.1
click at [537, 199] on div at bounding box center [538, 178] width 555 height 254
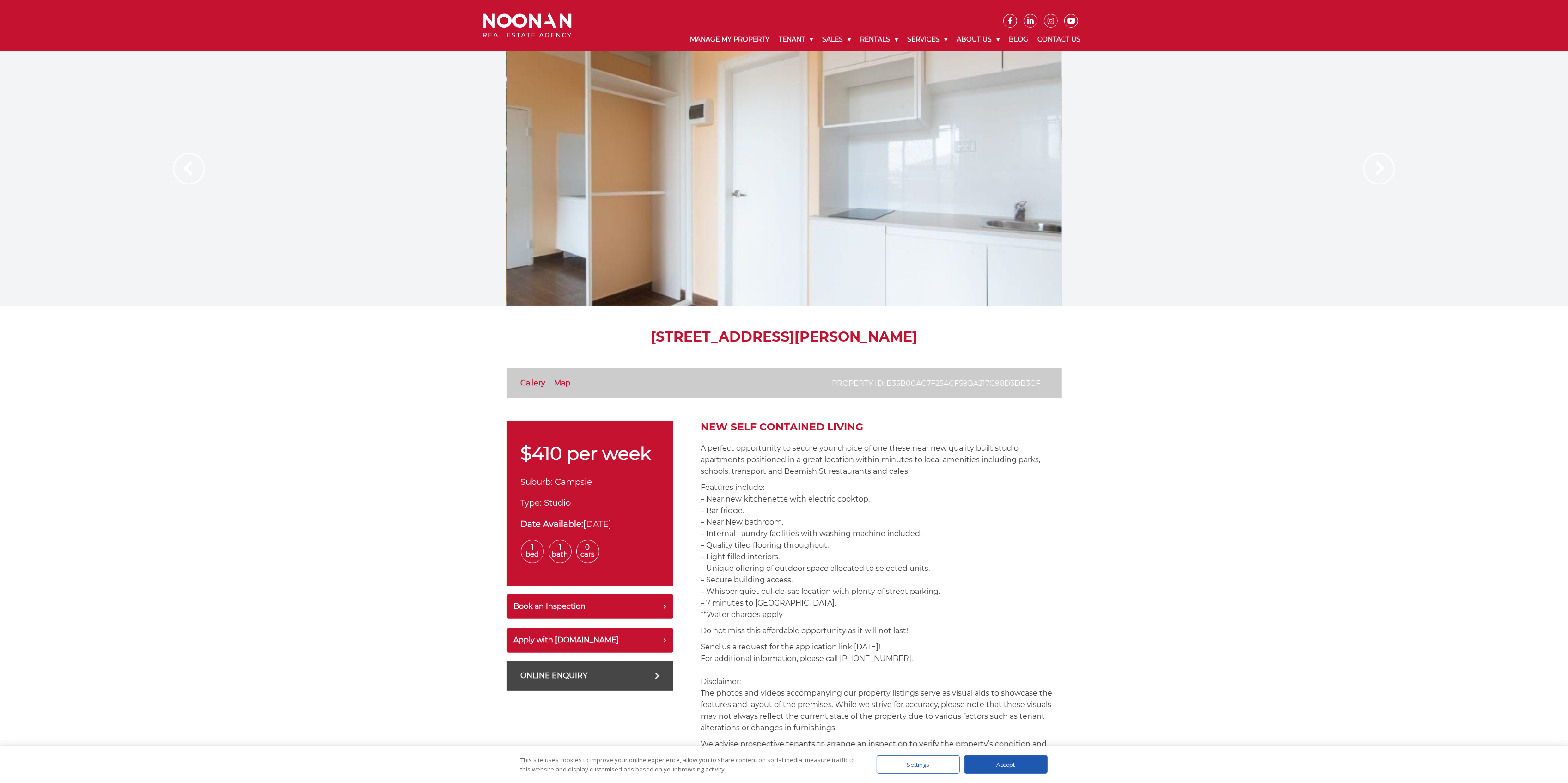
drag, startPoint x: 930, startPoint y: 224, endPoint x: 567, endPoint y: 217, distance: 363.1
click at [567, 217] on div at bounding box center [784, 178] width 555 height 254
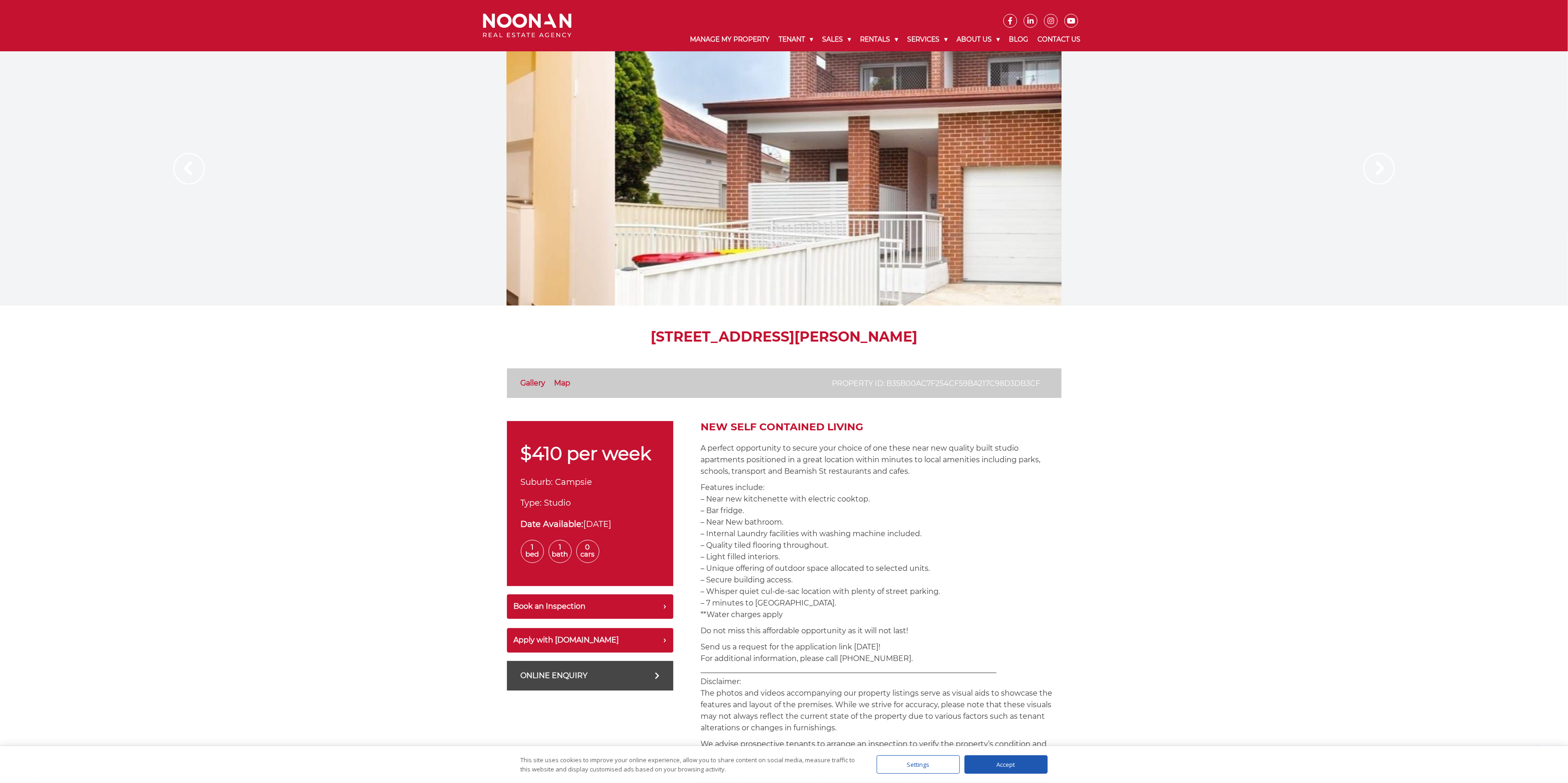
drag, startPoint x: 954, startPoint y: 228, endPoint x: 478, endPoint y: 228, distance: 476.0
click at [478, 228] on div at bounding box center [784, 178] width 1568 height 254
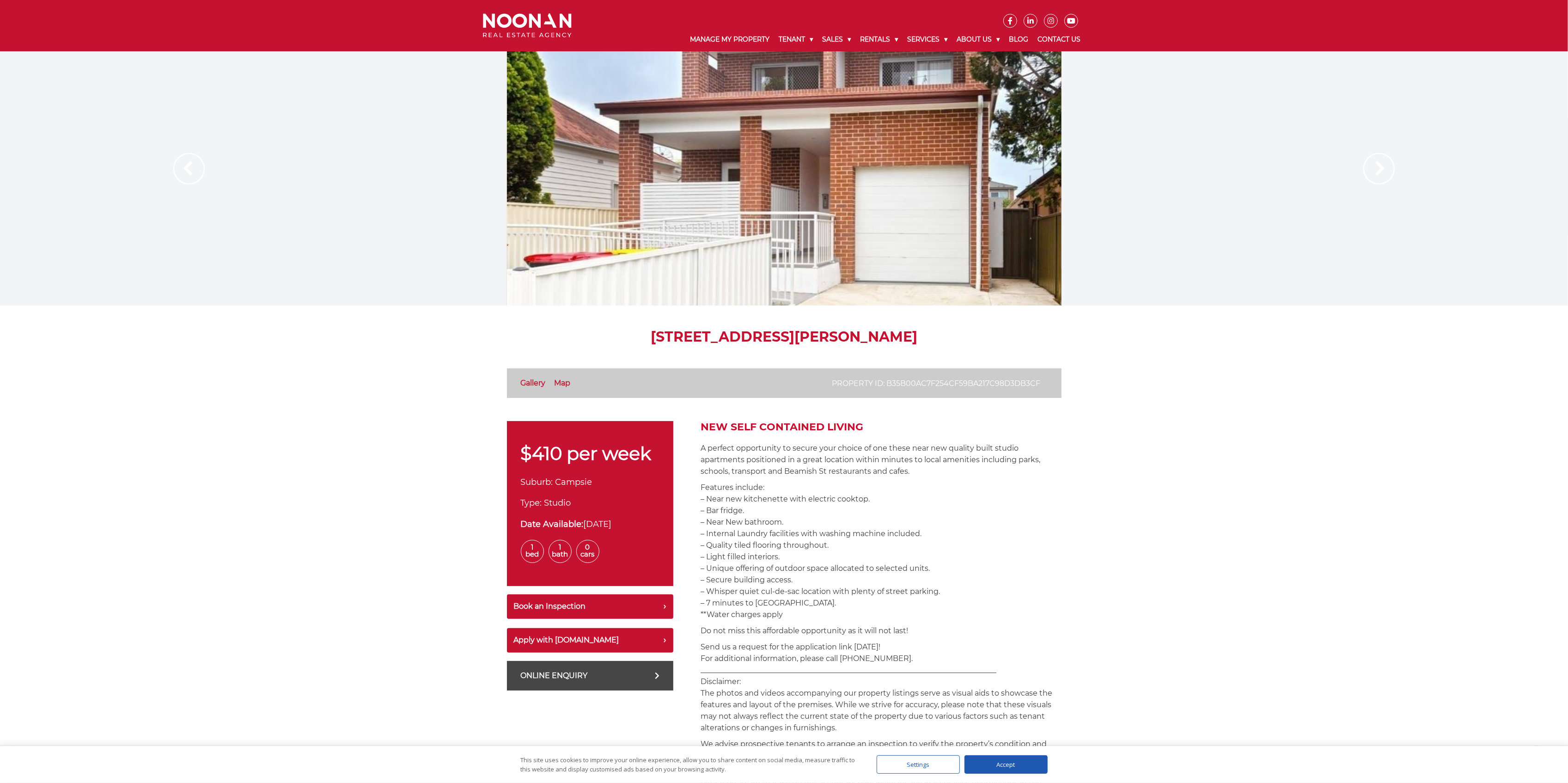
drag, startPoint x: 691, startPoint y: 228, endPoint x: 1047, endPoint y: 223, distance: 356.0
click at [1037, 226] on div at bounding box center [784, 178] width 555 height 254
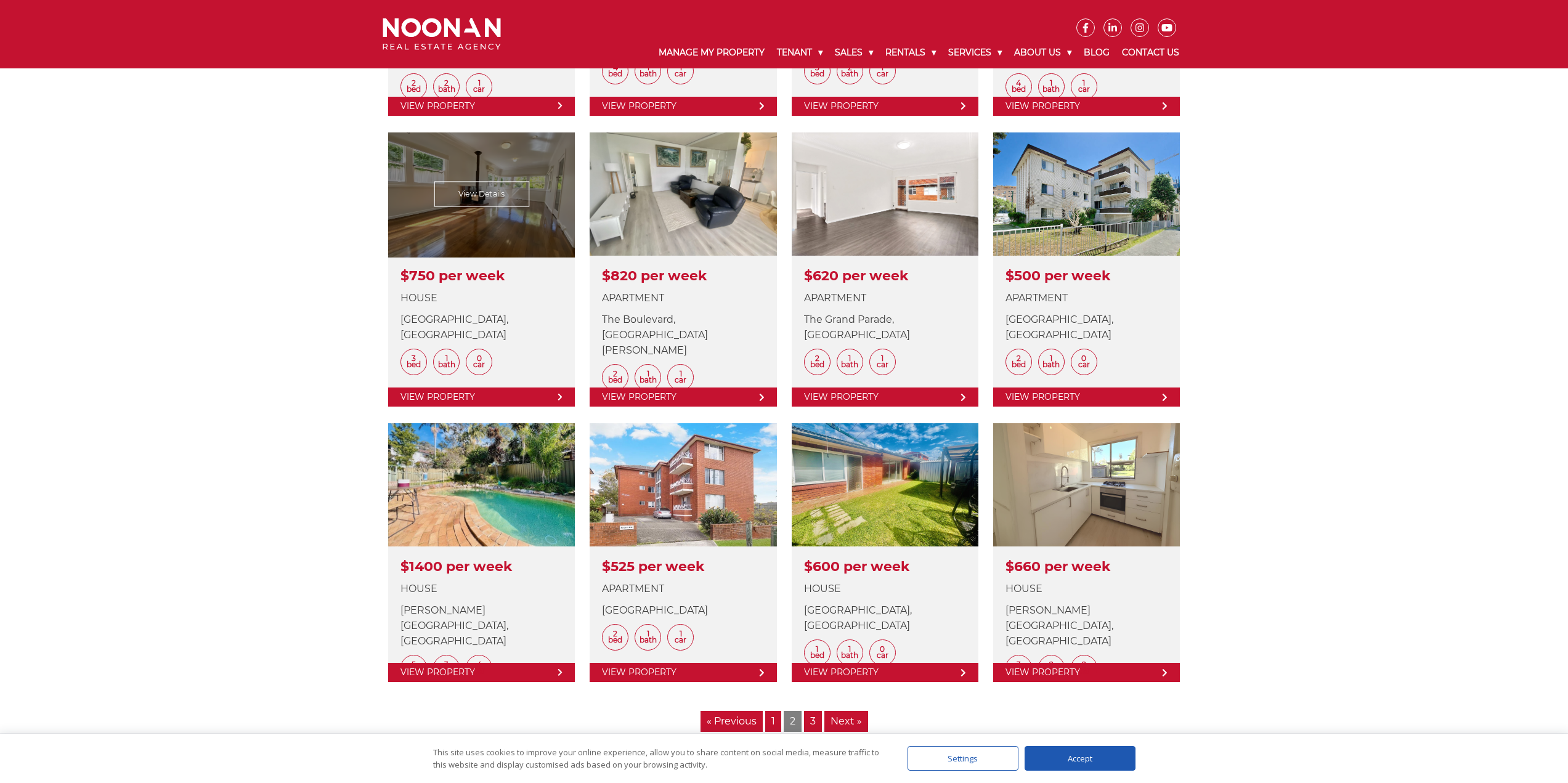
scroll to position [1171, 0]
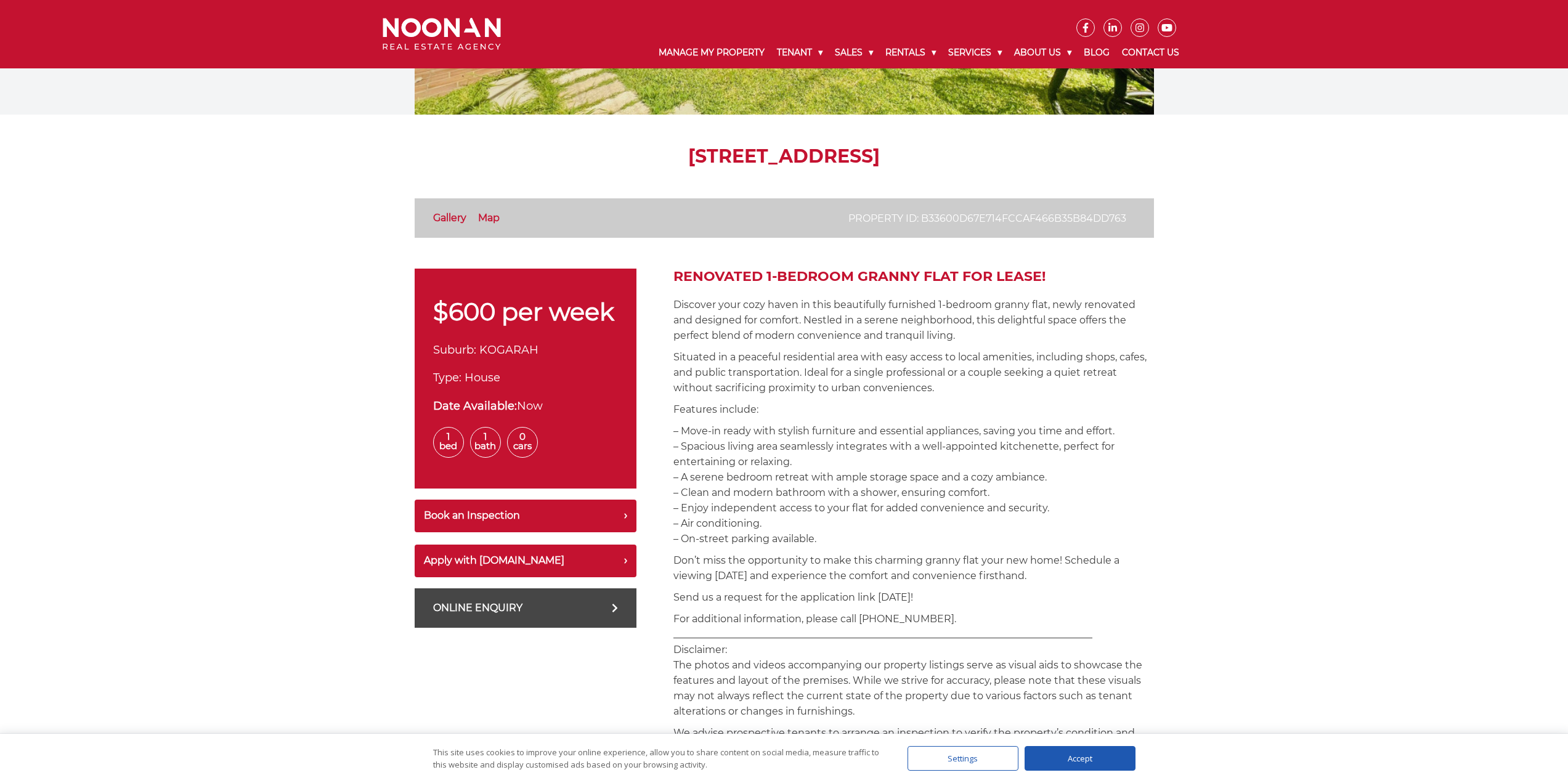
scroll to position [247, 0]
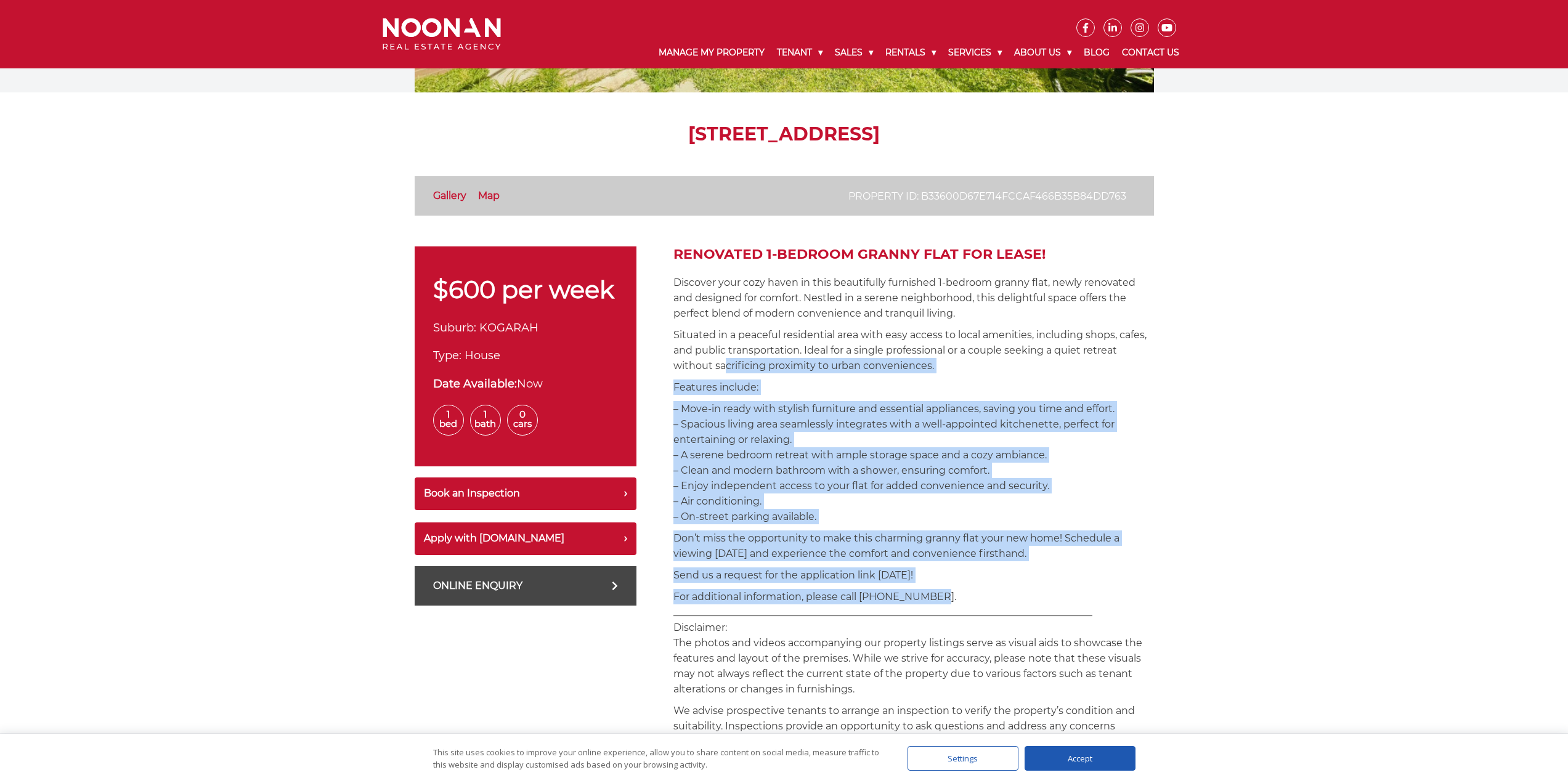
drag, startPoint x: 722, startPoint y: 362, endPoint x: 946, endPoint y: 587, distance: 317.5
click at [946, 587] on div "Renovated 1-Bedroom Granny Flat for Lease! Discover your cozy haven in this bea…" at bounding box center [913, 774] width 481 height 1055
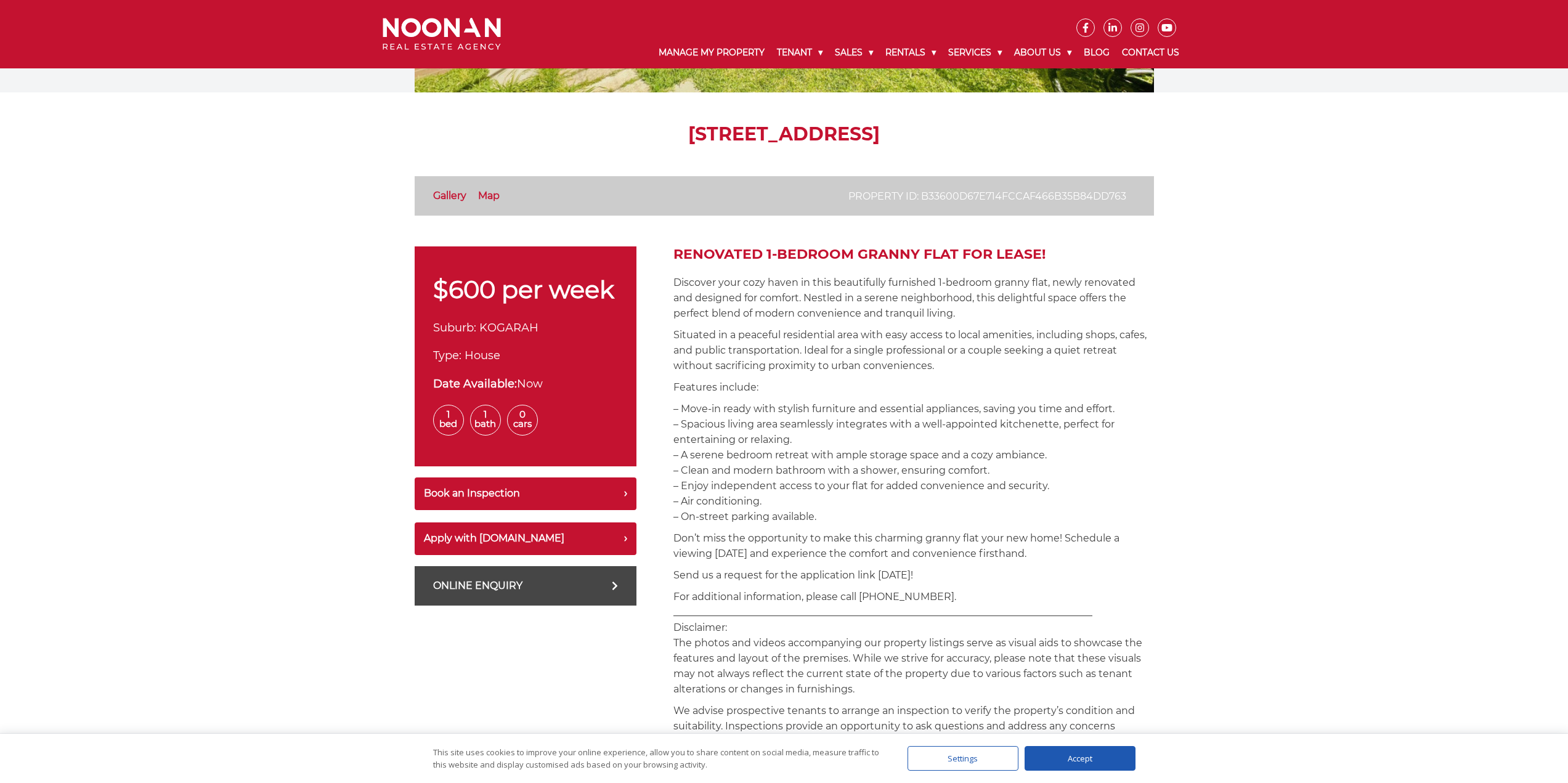
click at [756, 661] on p "For additional information, please call [PHONE_NUMBER]. _______________________…" at bounding box center [913, 643] width 481 height 108
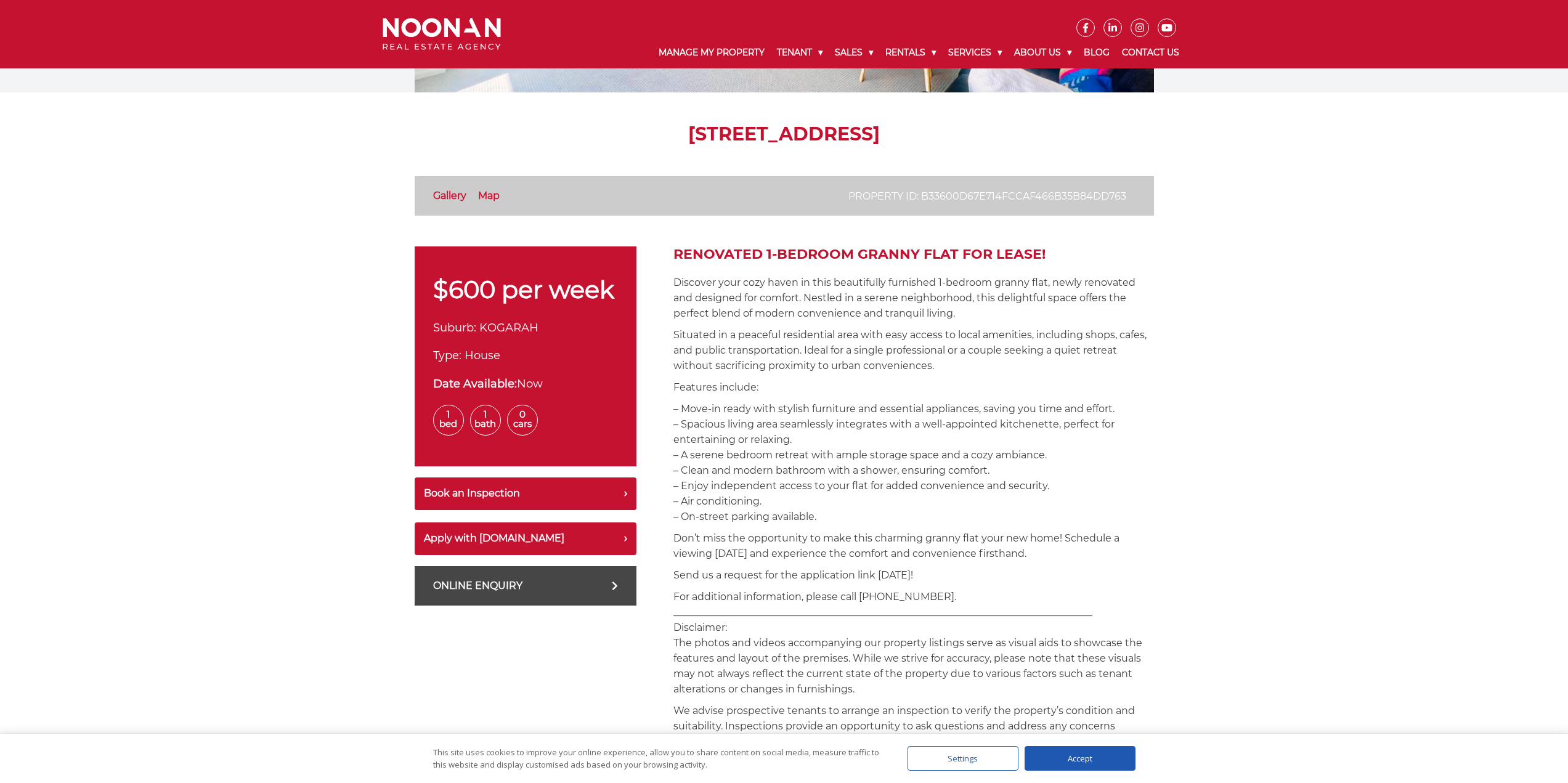
click at [1063, 761] on div "Accept" at bounding box center [1080, 758] width 111 height 25
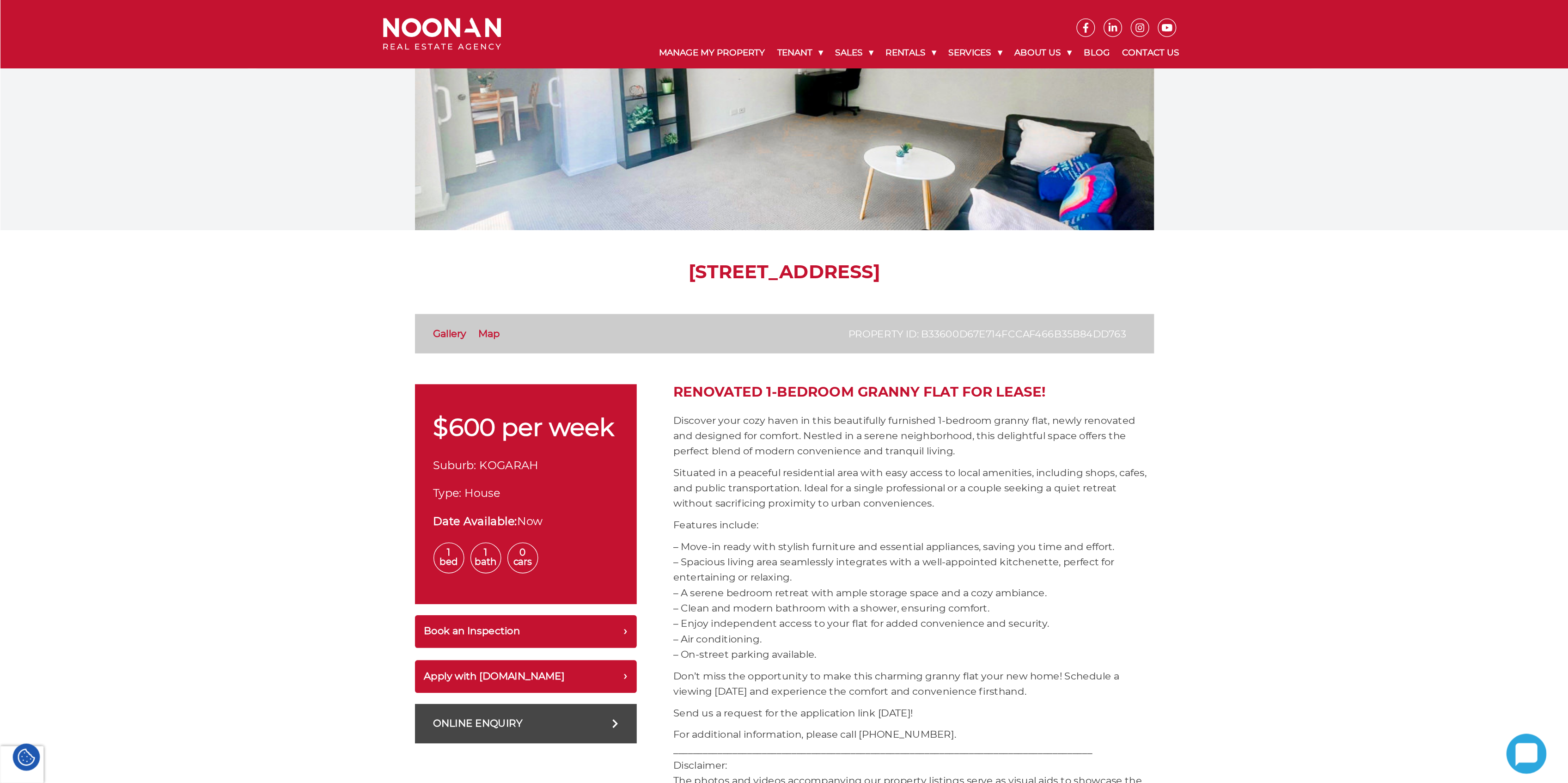
scroll to position [0, 0]
